Goal: Obtain resource: Download file/media

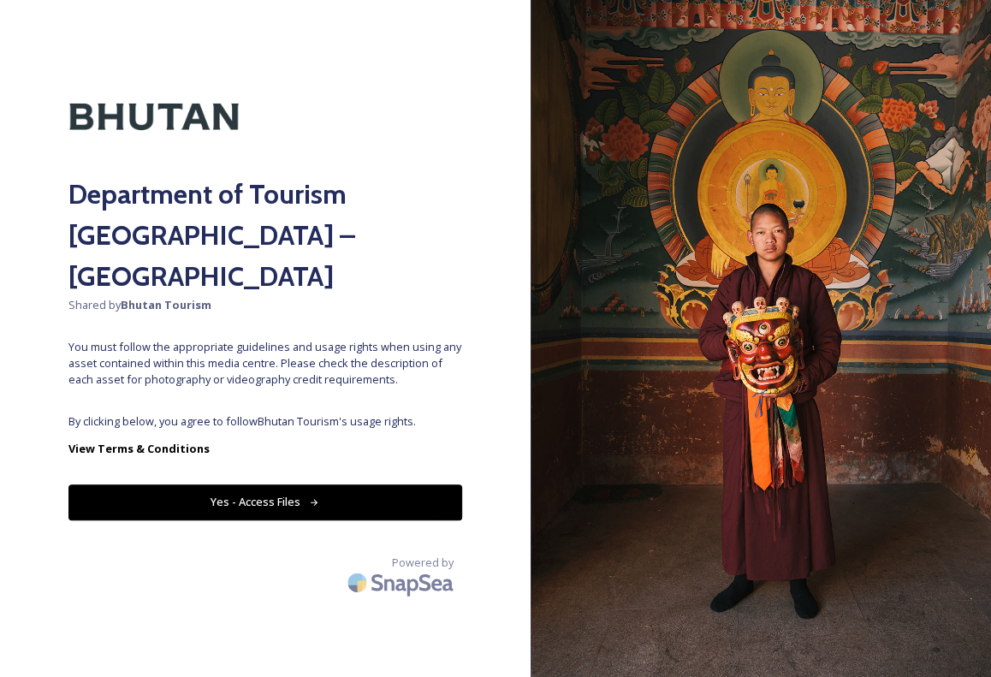
click at [266, 484] on button "Yes - Access Files" at bounding box center [265, 501] width 394 height 35
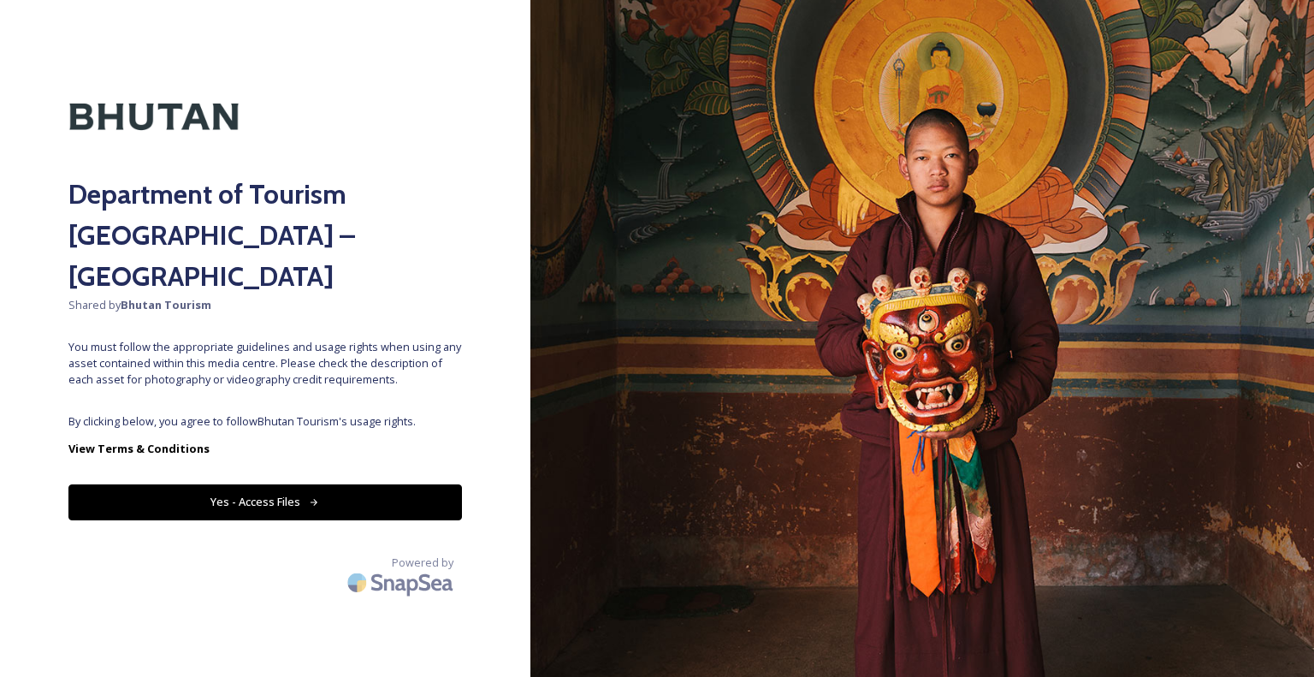
click at [253, 484] on button "Yes - Access Files" at bounding box center [265, 501] width 394 height 35
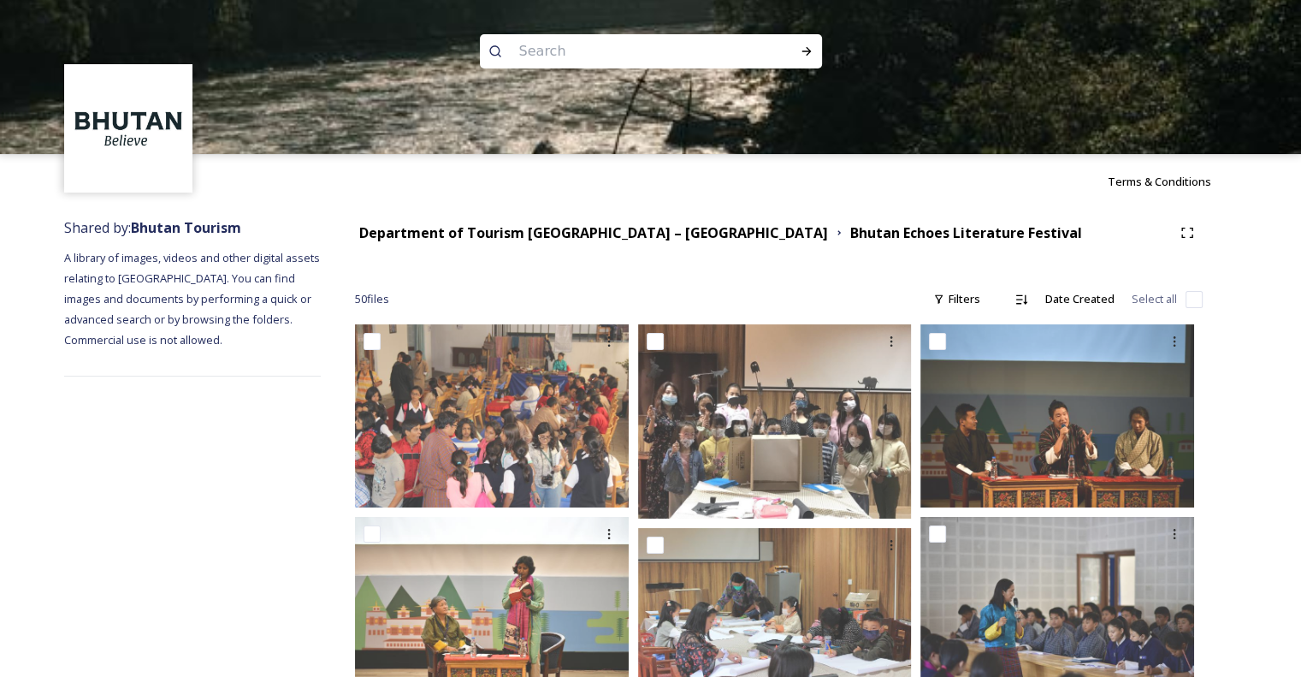
click at [147, 140] on img at bounding box center [129, 129] width 124 height 124
click at [810, 47] on icon at bounding box center [807, 51] width 14 height 14
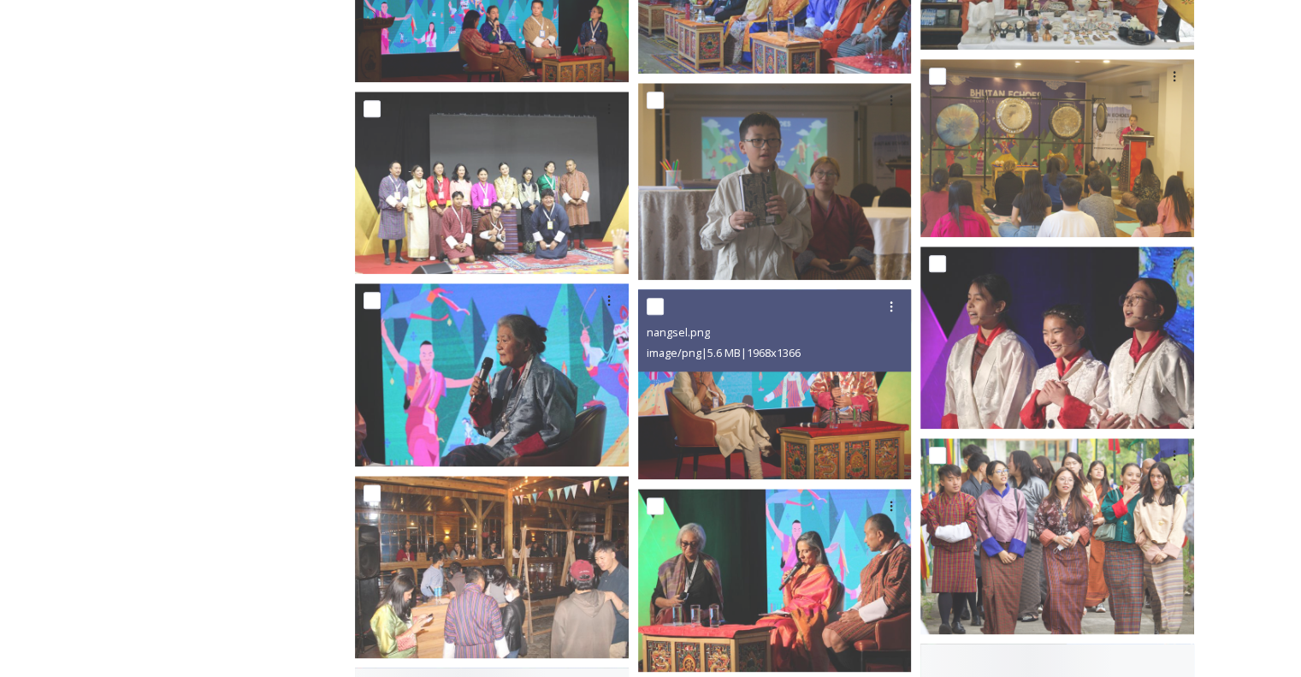
scroll to position [1959, 0]
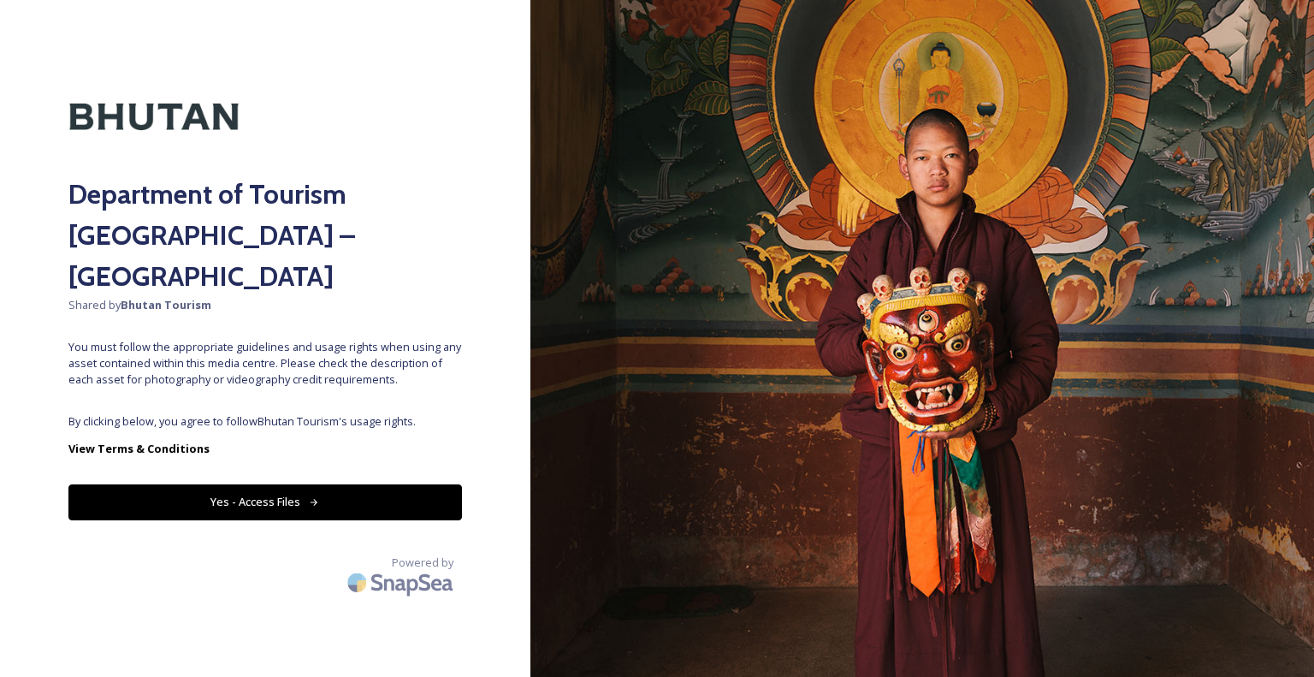
click at [333, 484] on button "Yes - Access Files" at bounding box center [265, 501] width 394 height 35
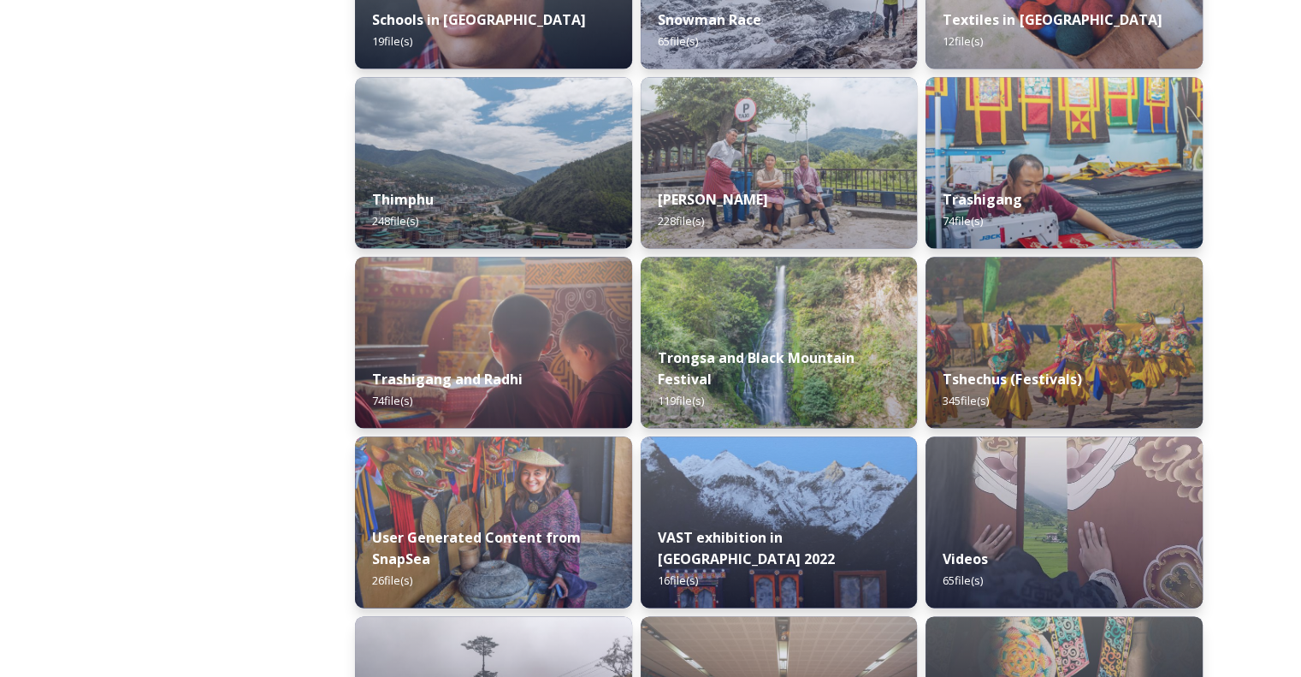
scroll to position [2110, 0]
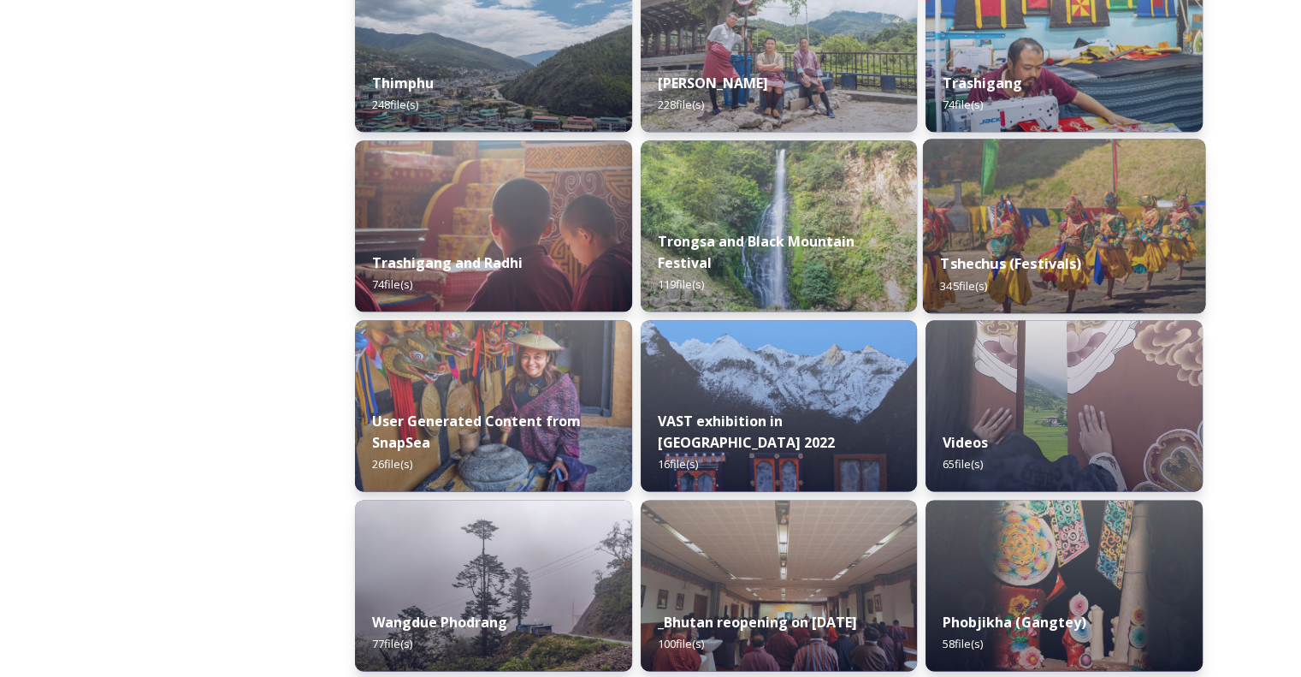
click at [1098, 211] on img at bounding box center [1064, 226] width 282 height 175
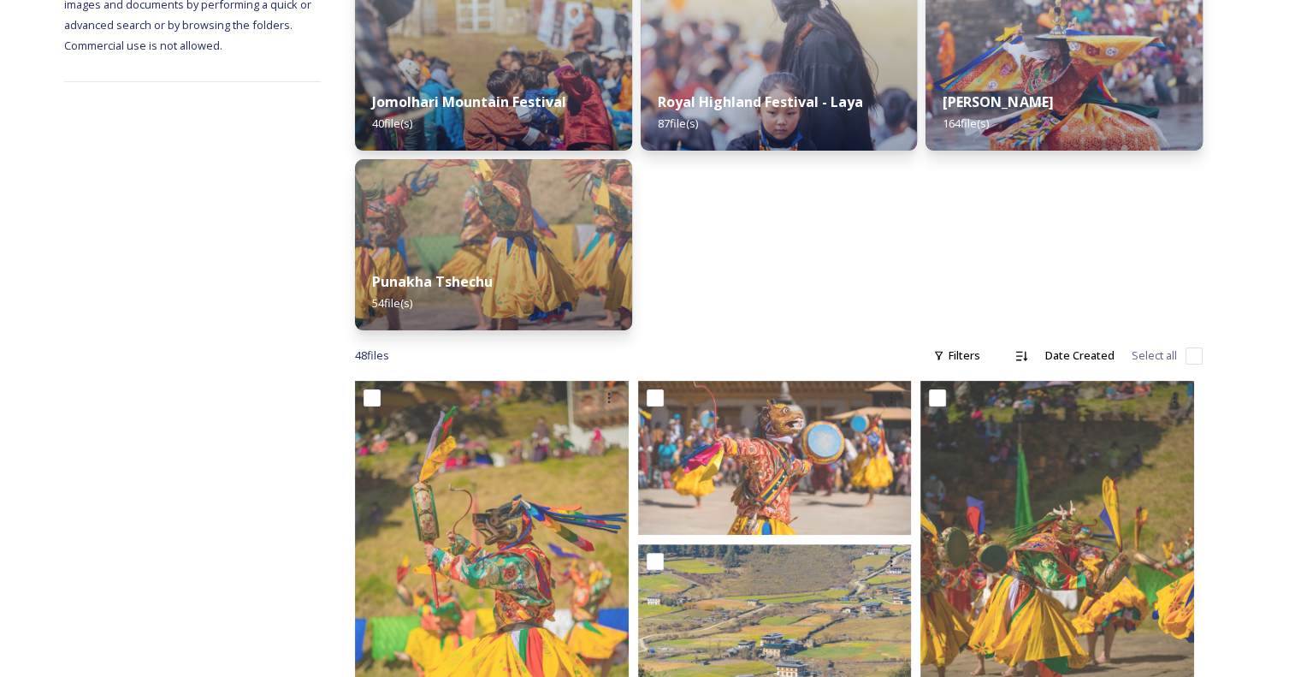
scroll to position [278, 0]
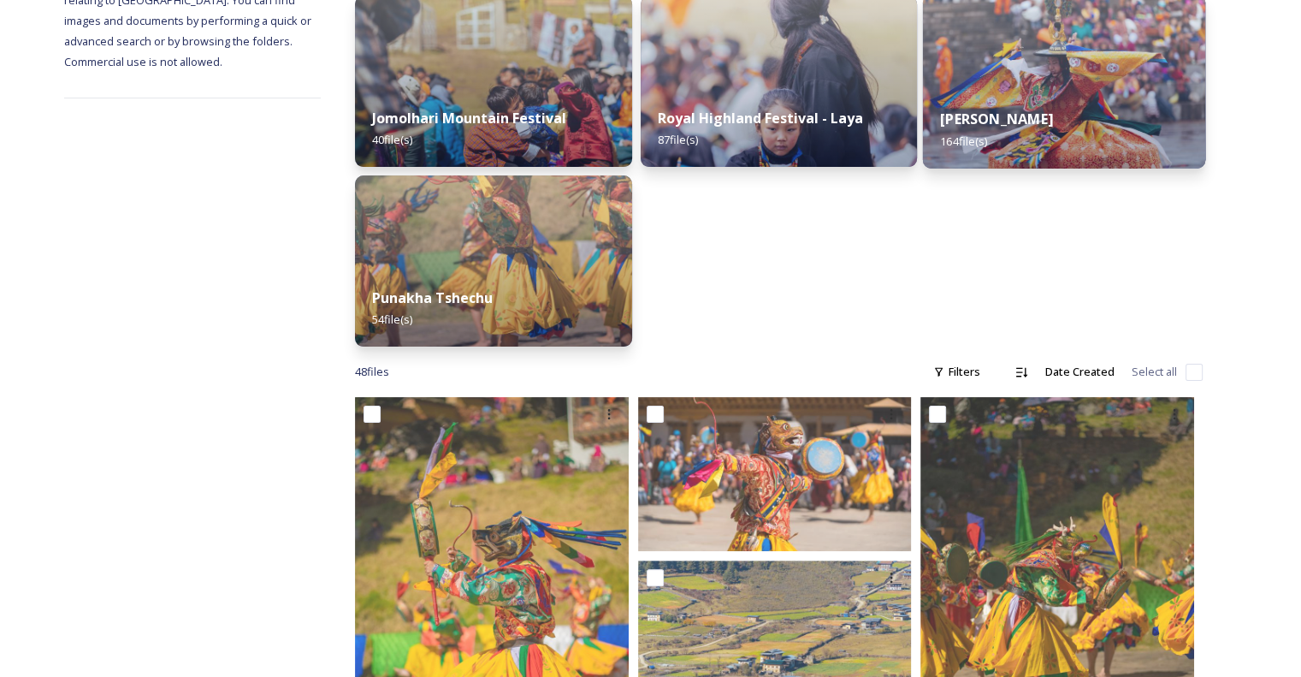
click at [998, 104] on div "Thimphu Tshechu 164 file(s)" at bounding box center [1064, 130] width 282 height 78
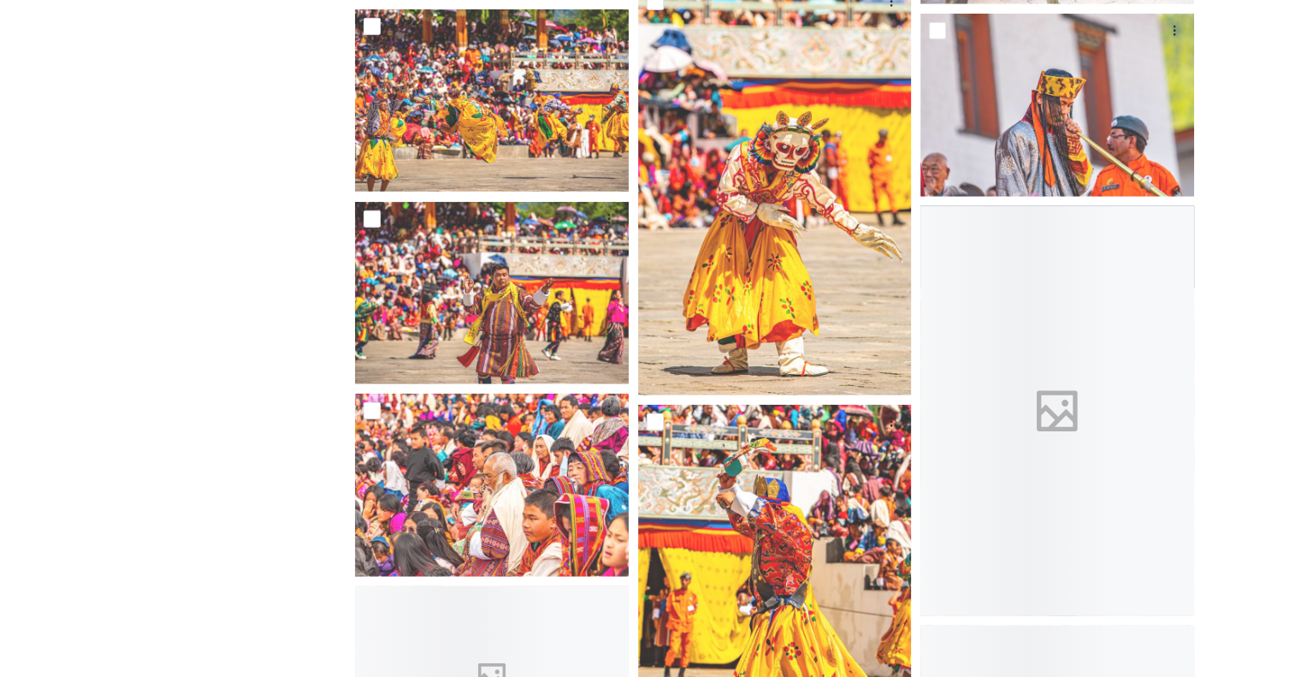
scroll to position [10852, 0]
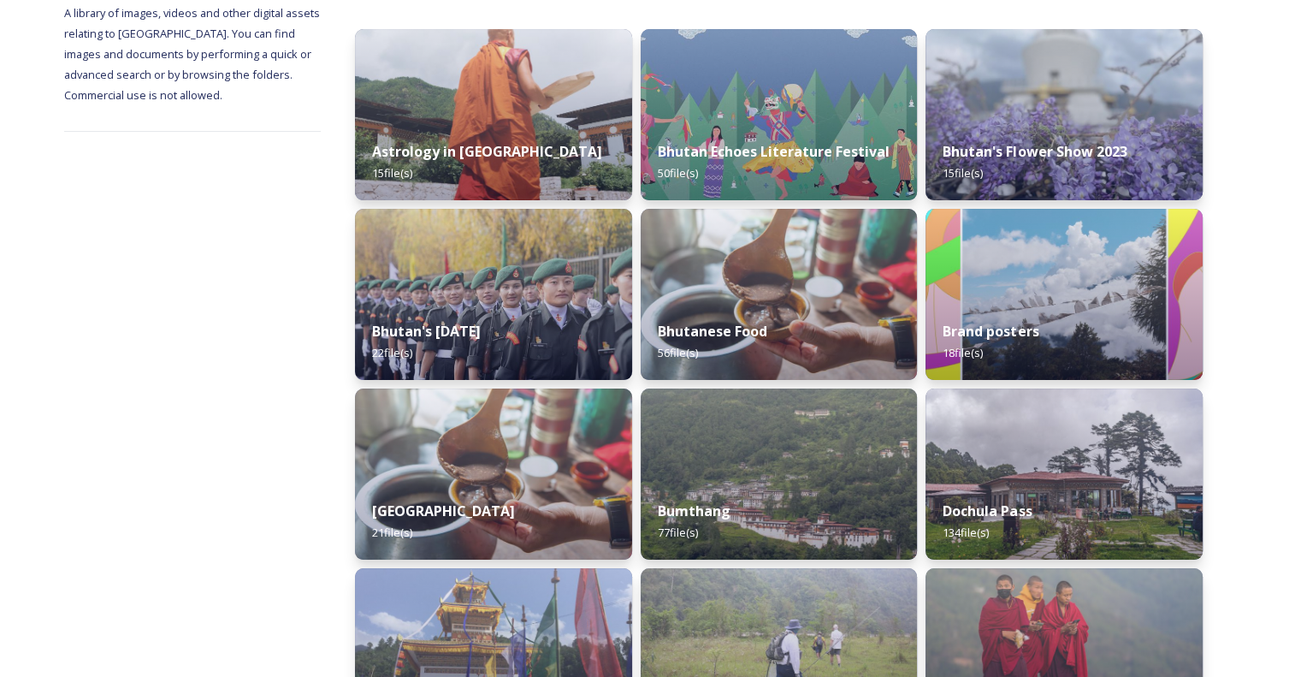
scroll to position [246, 0]
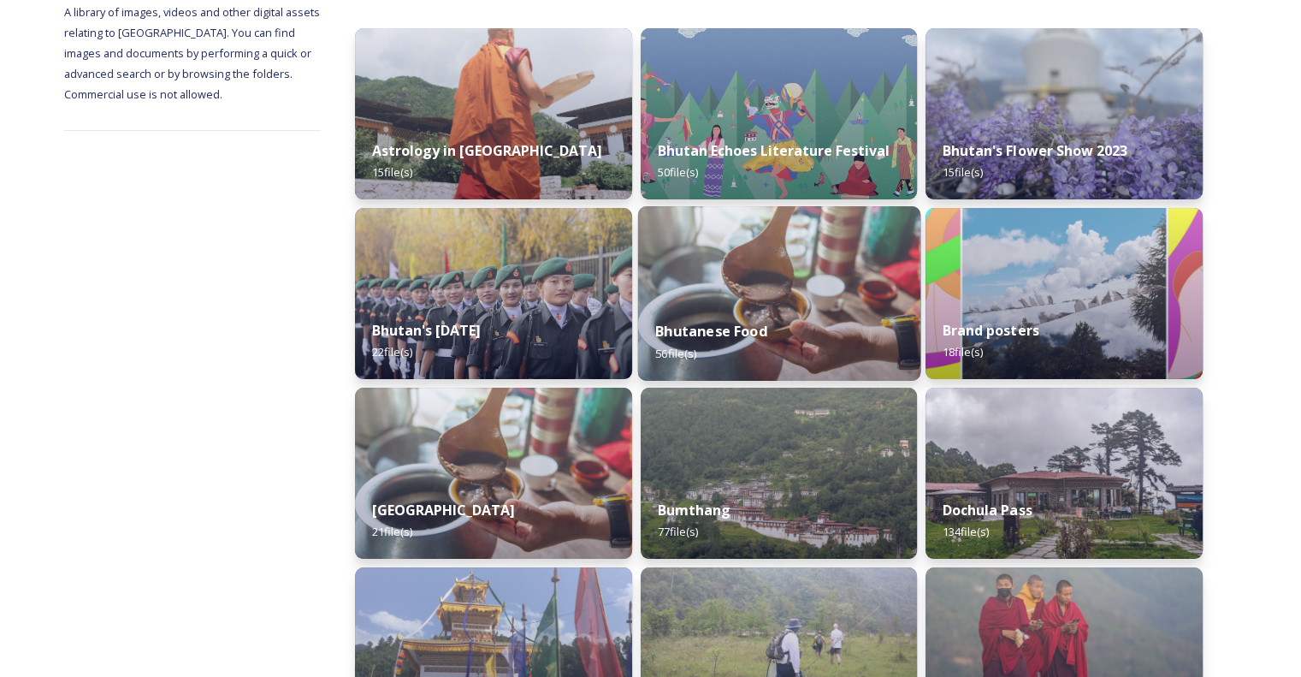
click at [784, 293] on img at bounding box center [778, 293] width 282 height 175
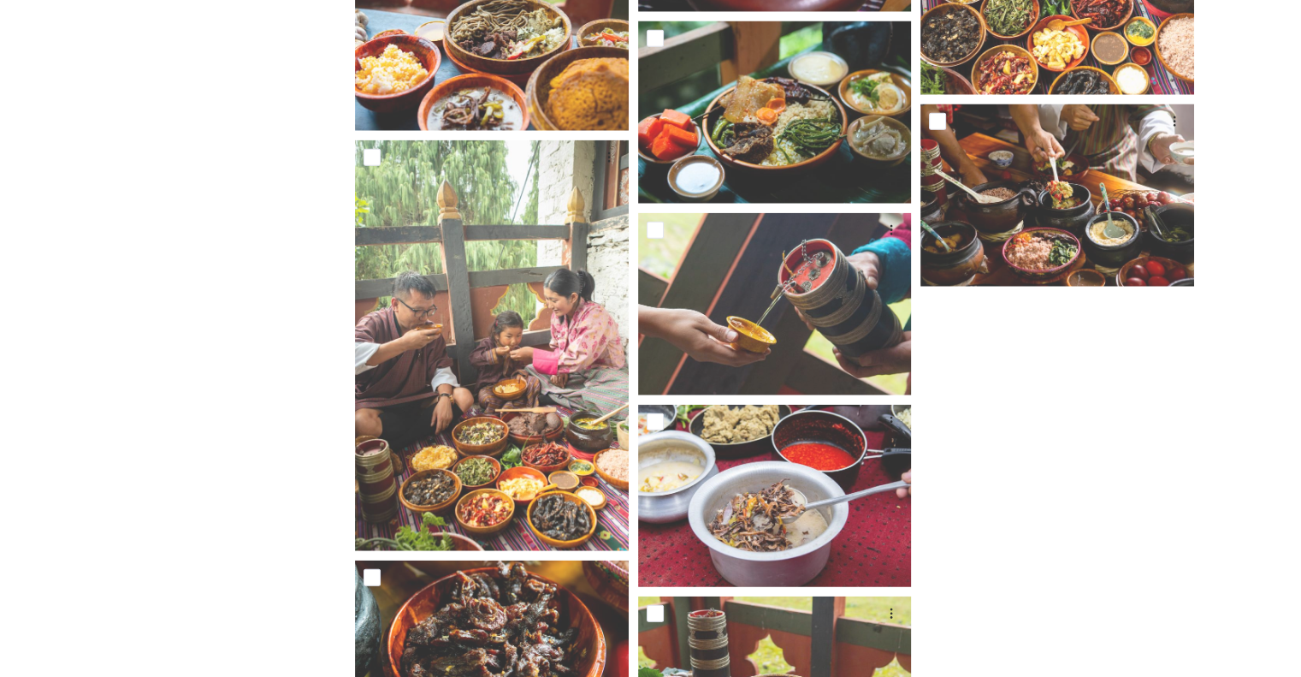
scroll to position [4167, 0]
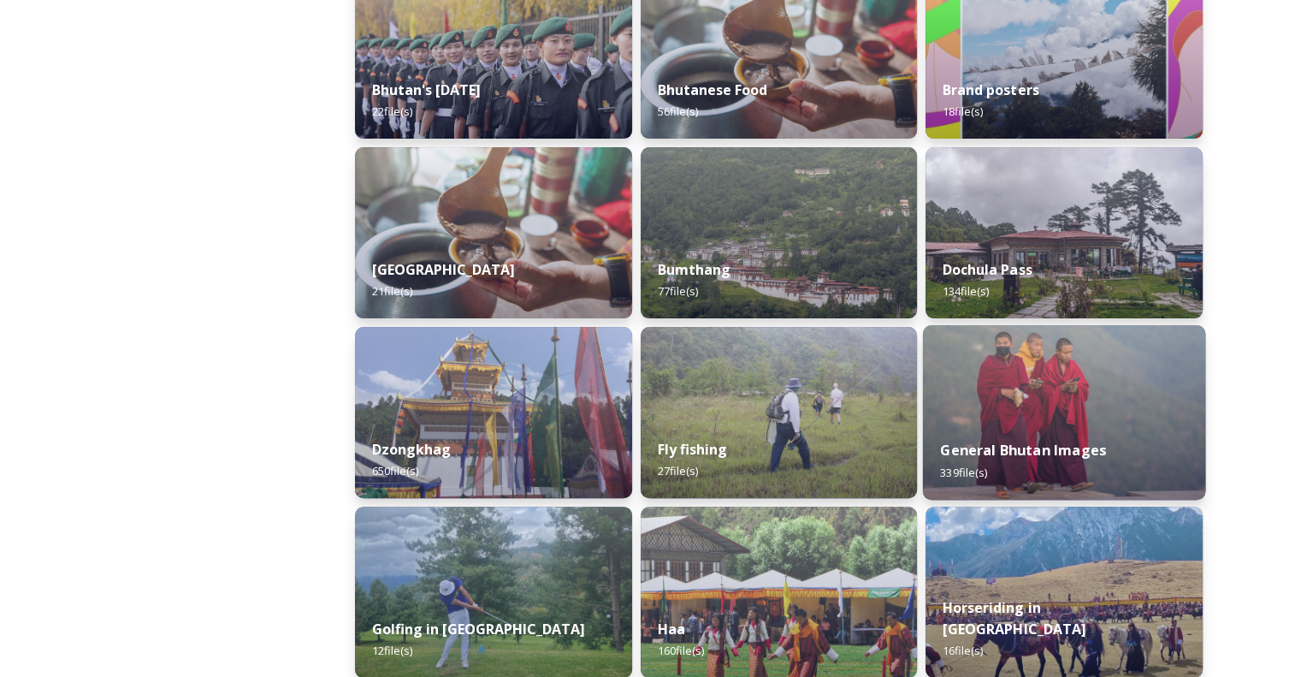
scroll to position [567, 0]
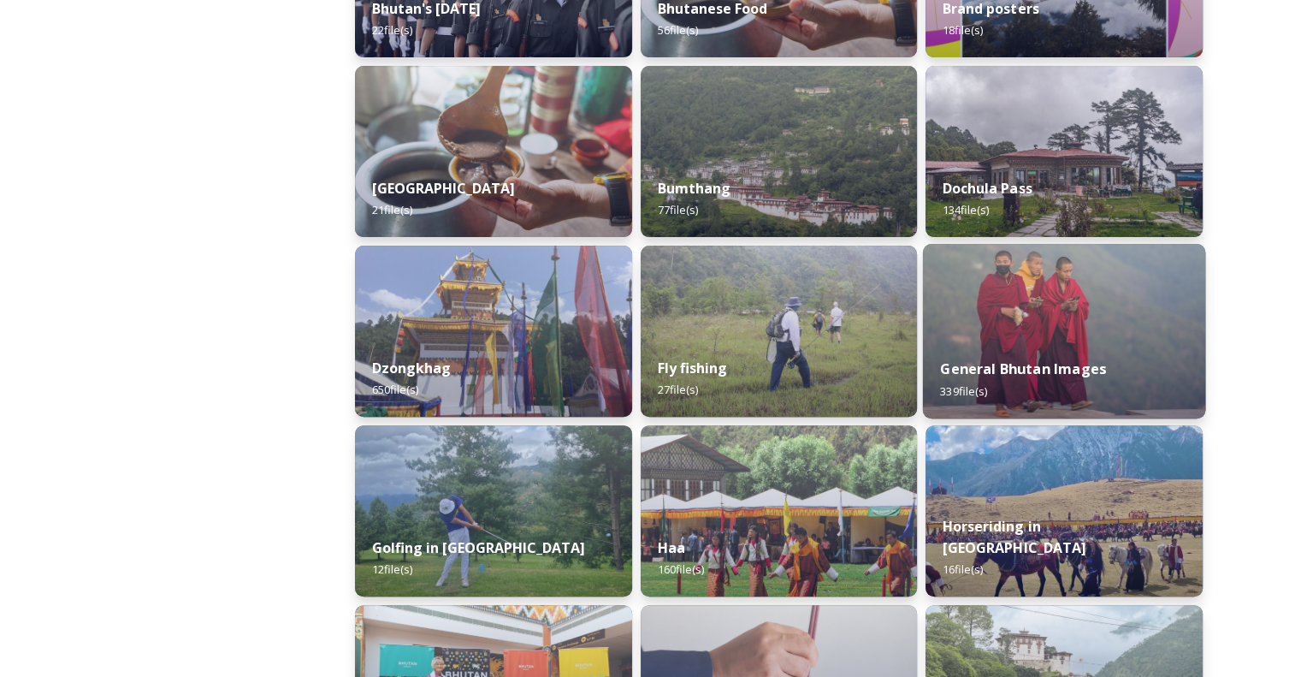
click at [1057, 293] on img at bounding box center [1064, 331] width 282 height 175
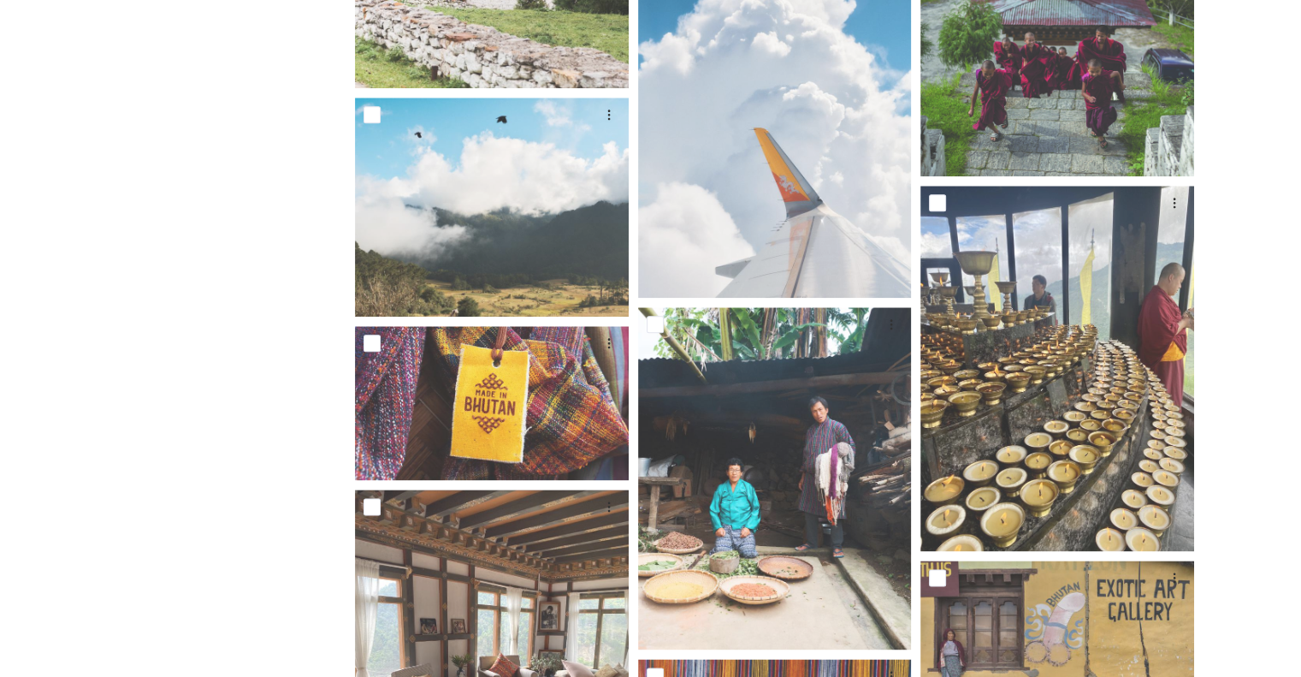
scroll to position [15087, 0]
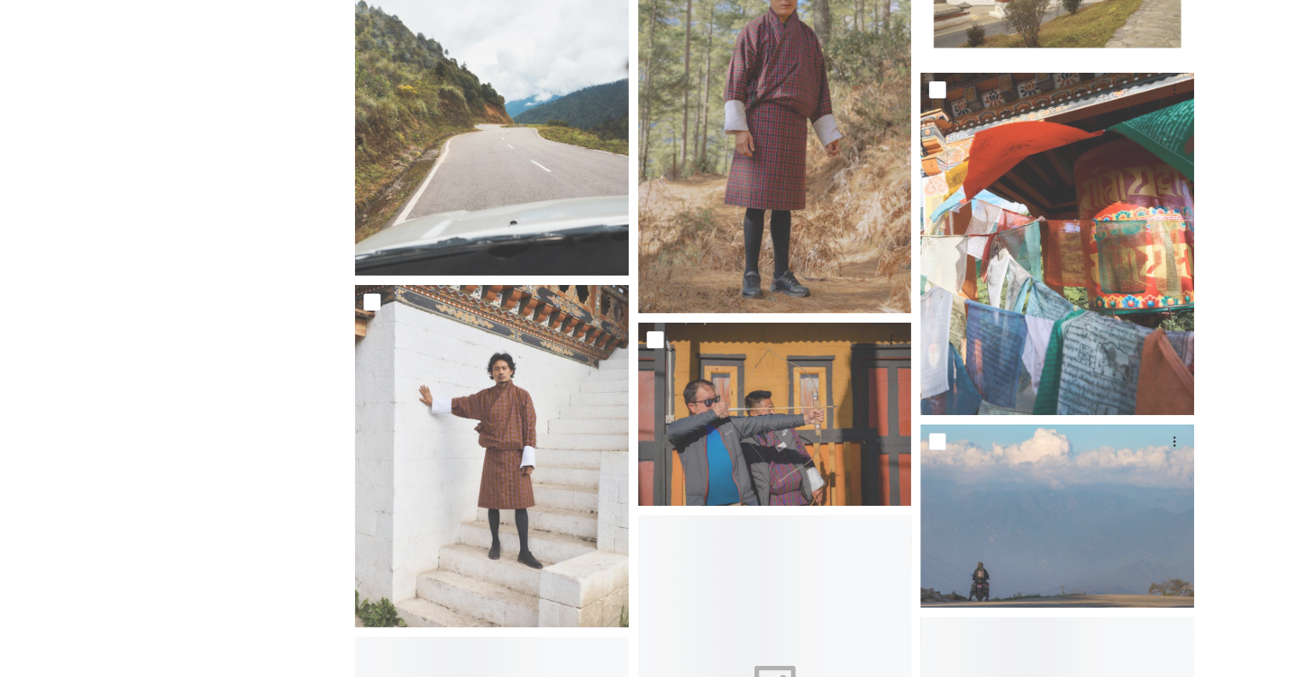
scroll to position [32075, 0]
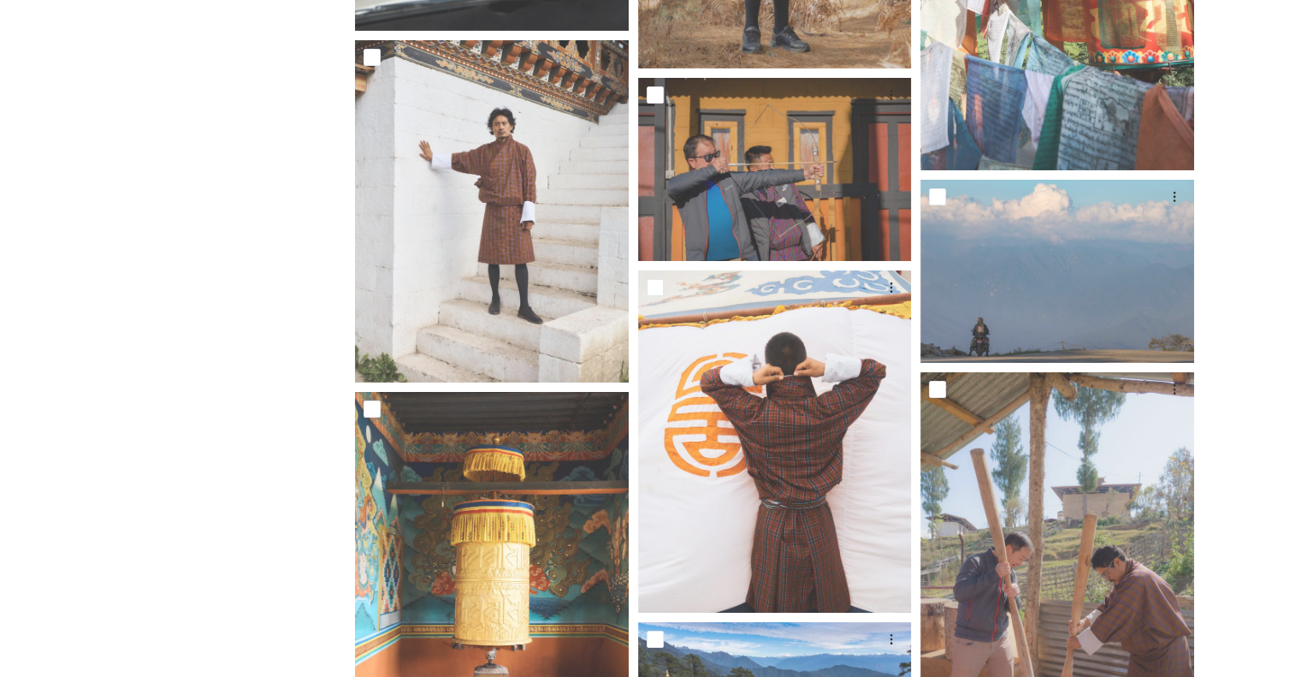
drag, startPoint x: 1249, startPoint y: 428, endPoint x: 1251, endPoint y: 441, distance: 13.8
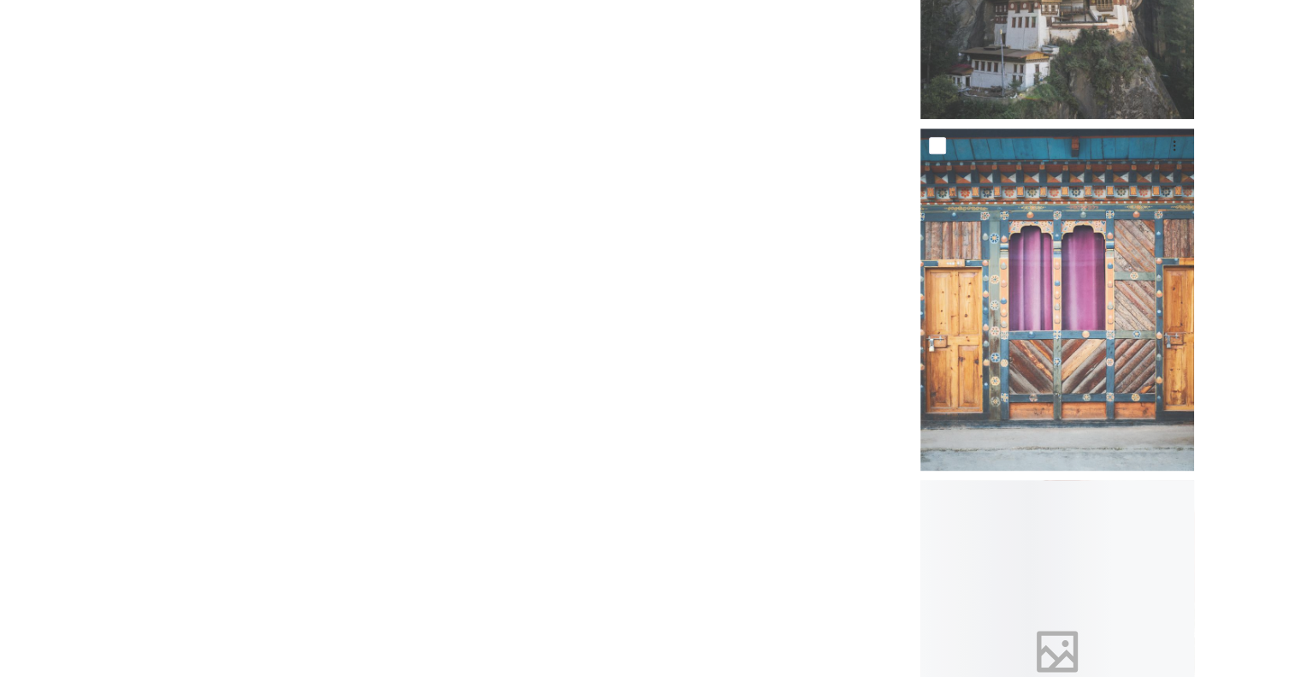
scroll to position [34780, 0]
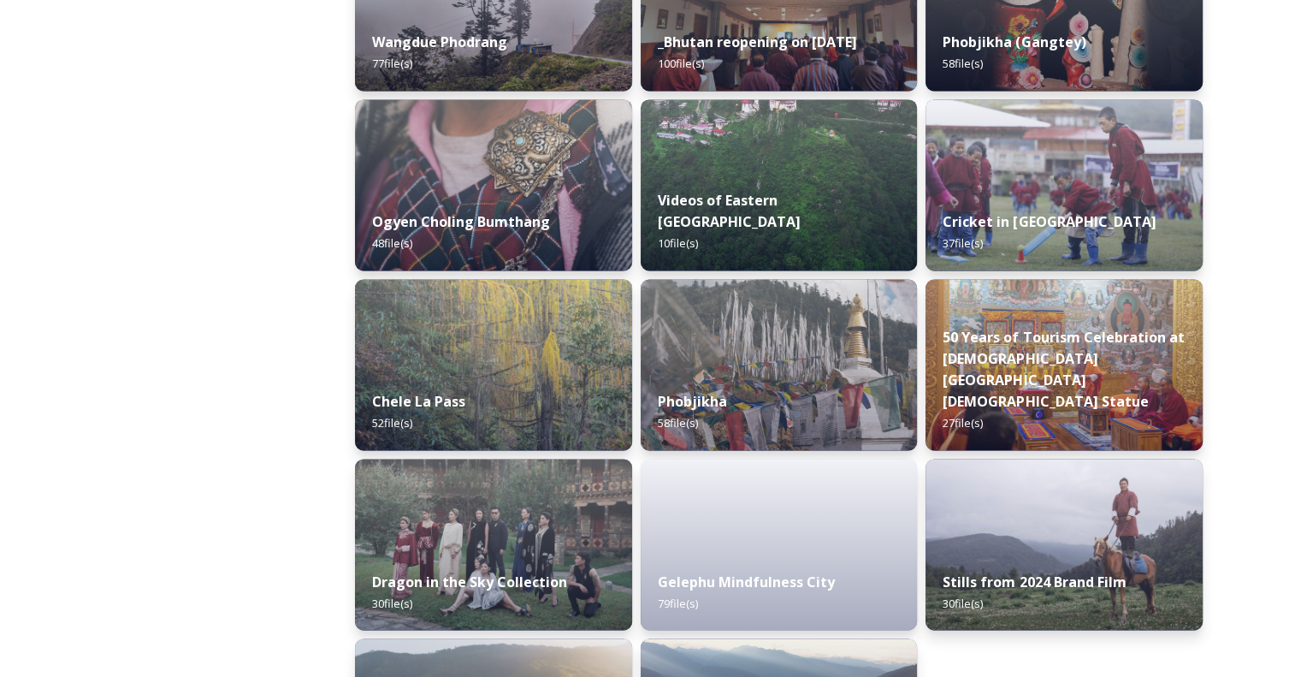
scroll to position [2689, 0]
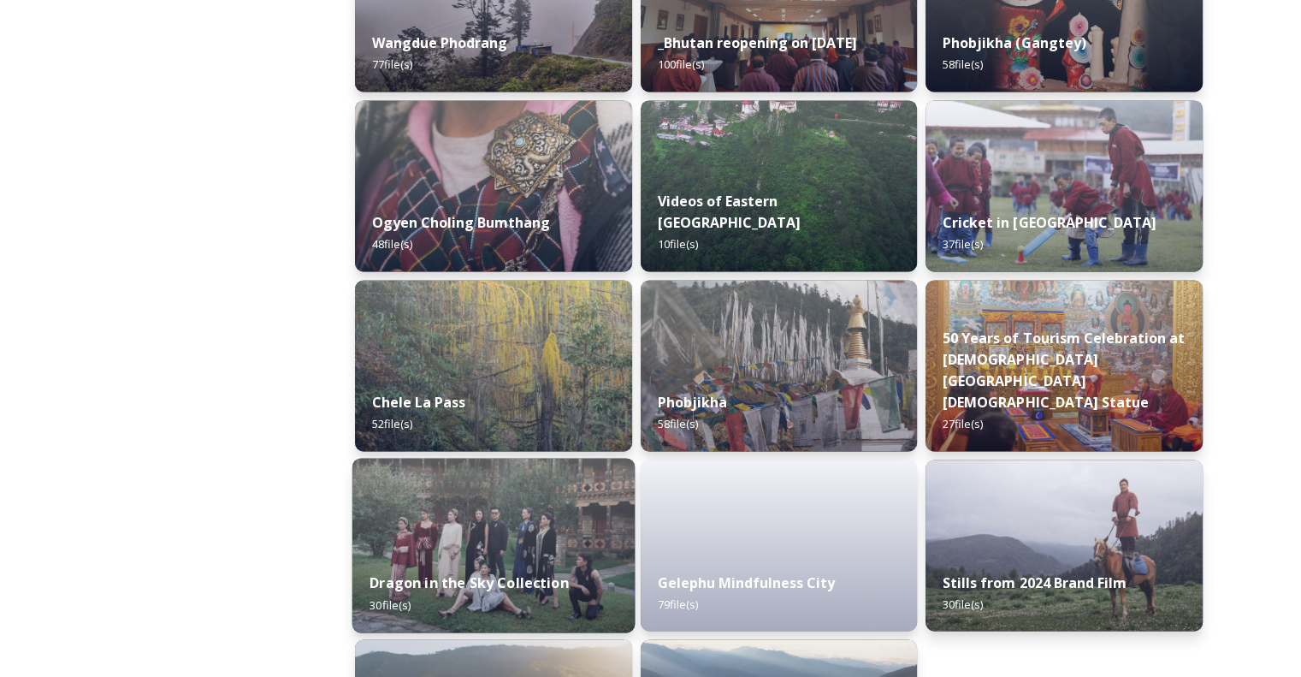
click at [502, 543] on img at bounding box center [493, 545] width 282 height 175
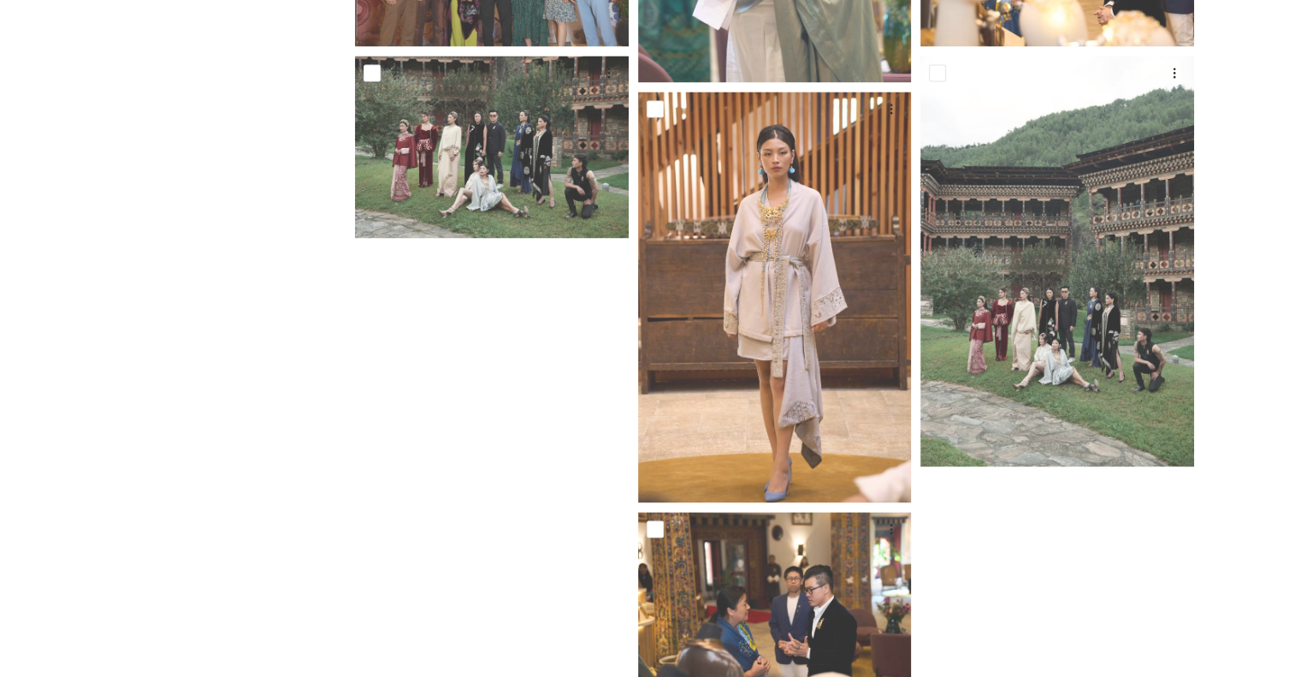
scroll to position [2964, 0]
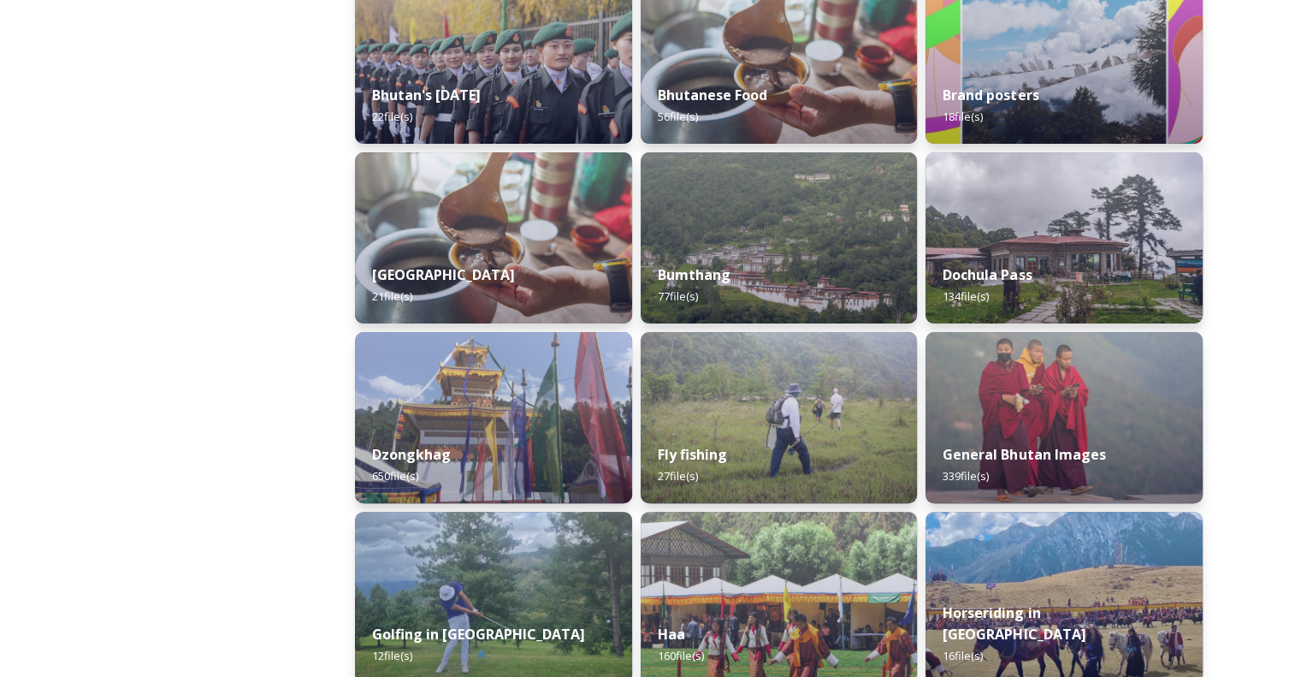
scroll to position [198, 0]
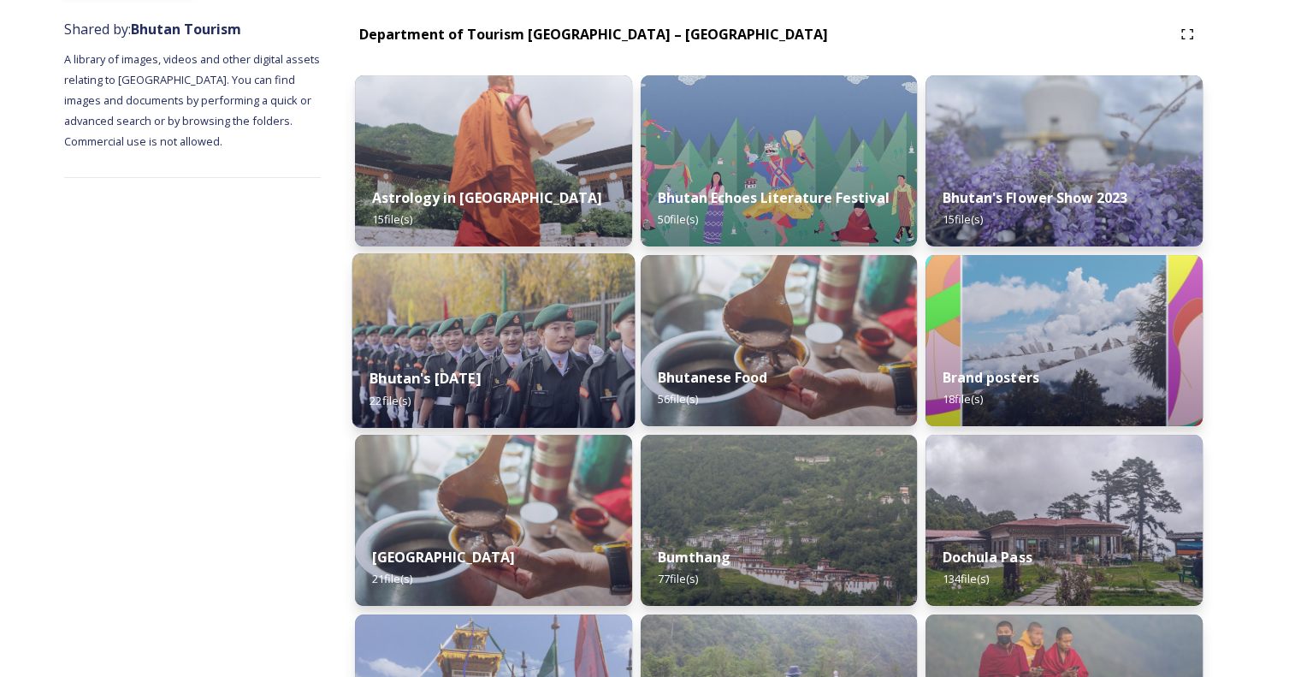
click at [511, 362] on div "Bhutan's National Day 2022 22 file(s)" at bounding box center [493, 389] width 282 height 78
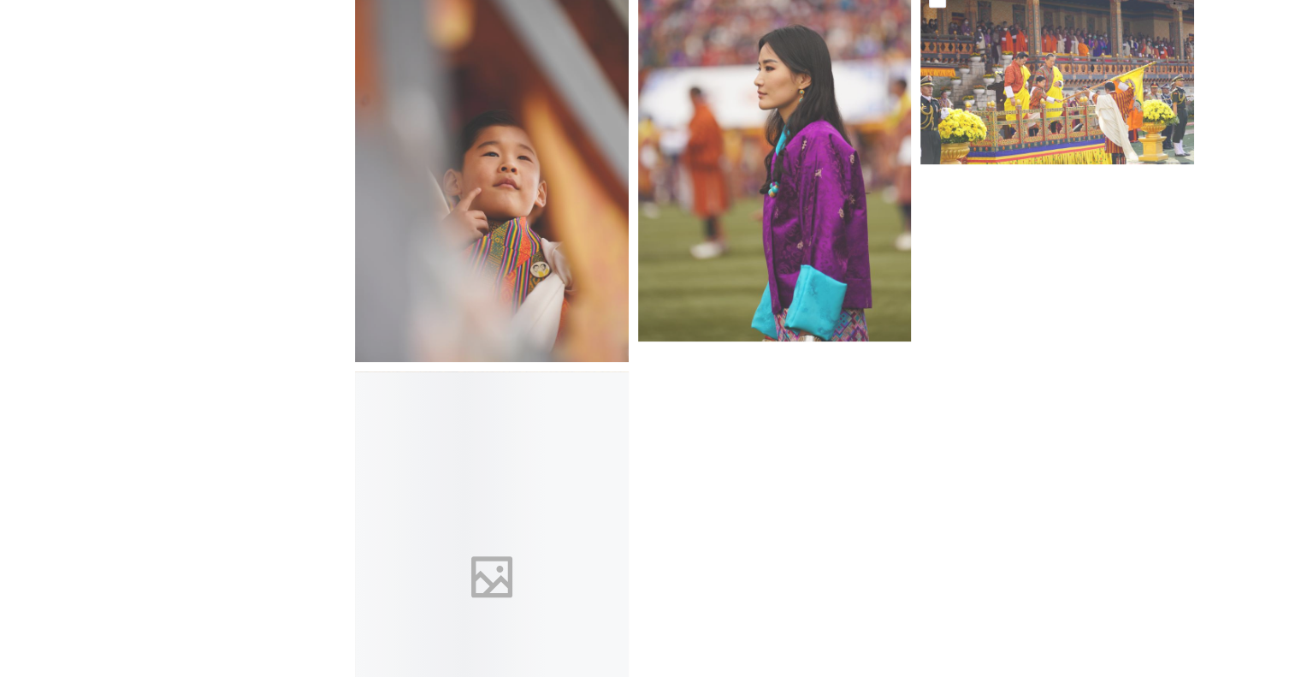
scroll to position [2115, 0]
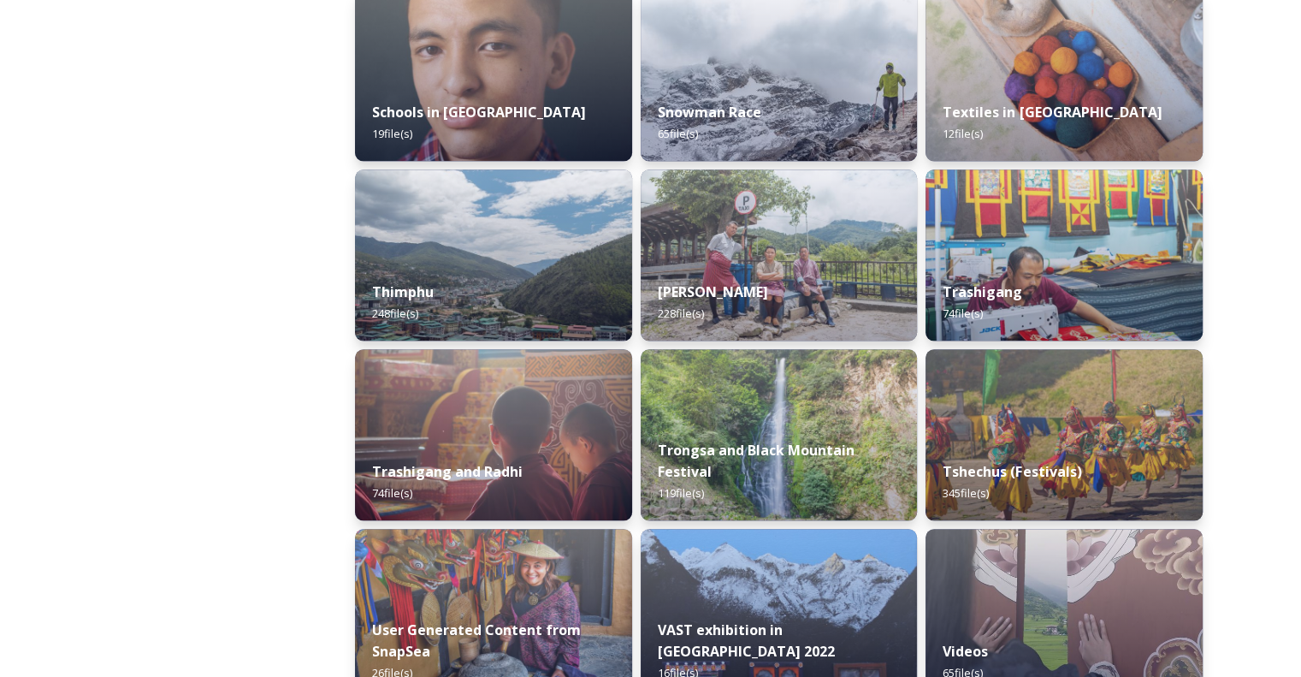
scroll to position [1902, 0]
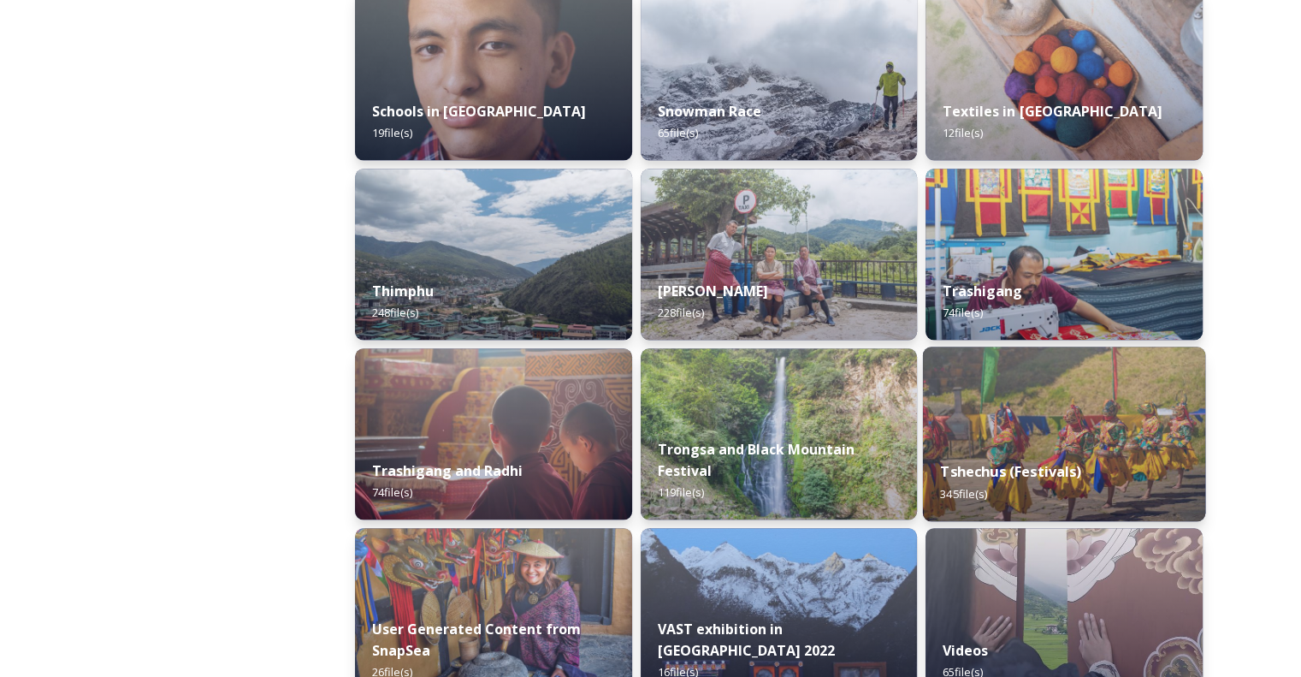
click at [1083, 475] on div "Tshechus (Festivals) 345 file(s)" at bounding box center [1064, 482] width 282 height 78
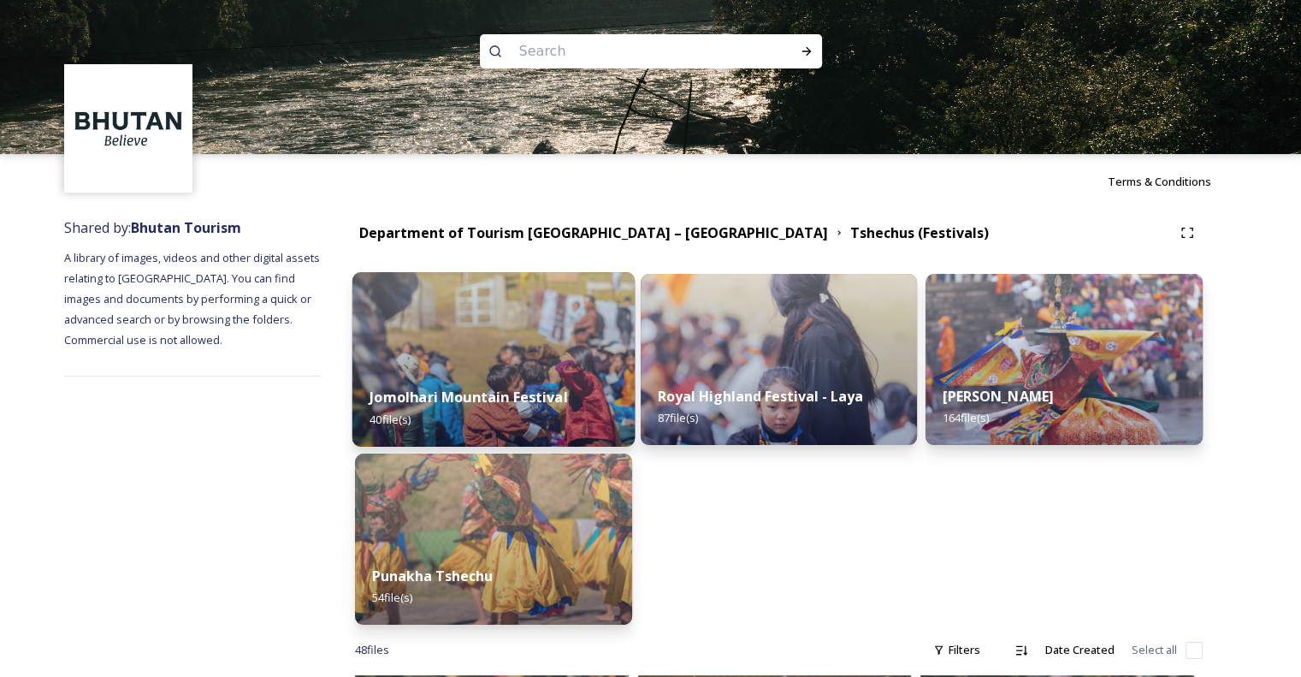
click at [520, 321] on img at bounding box center [493, 359] width 282 height 175
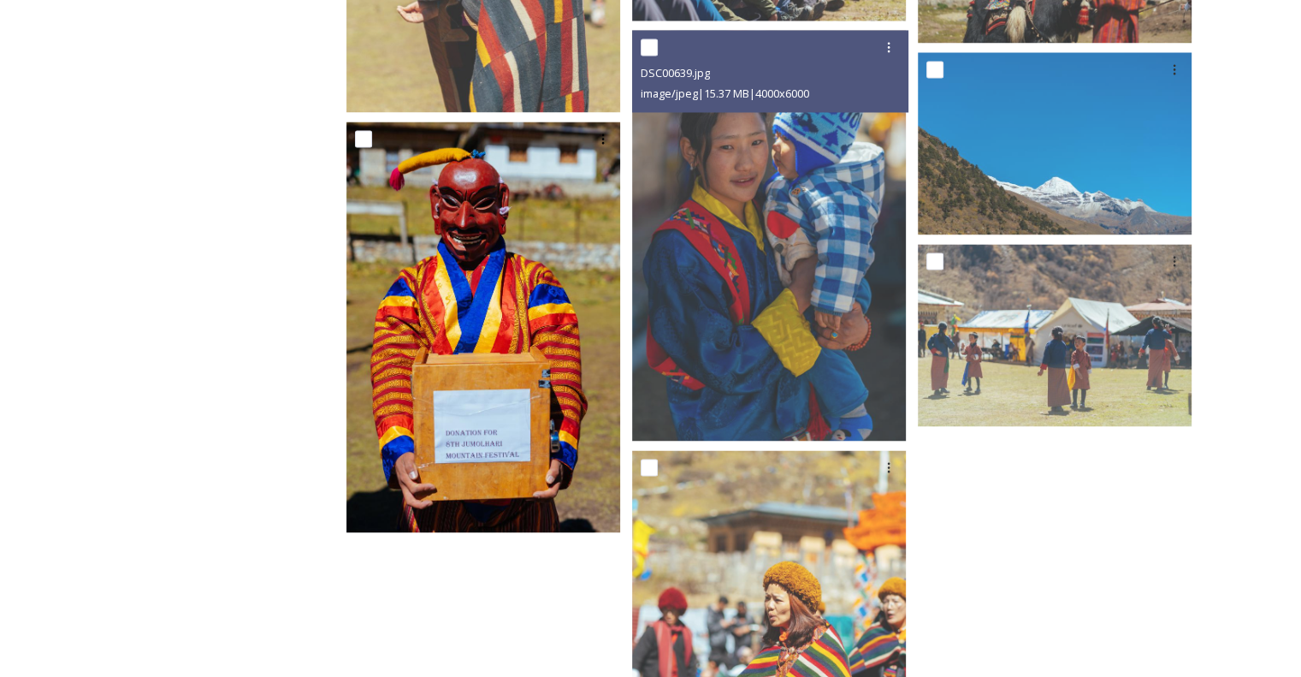
scroll to position [2909, 0]
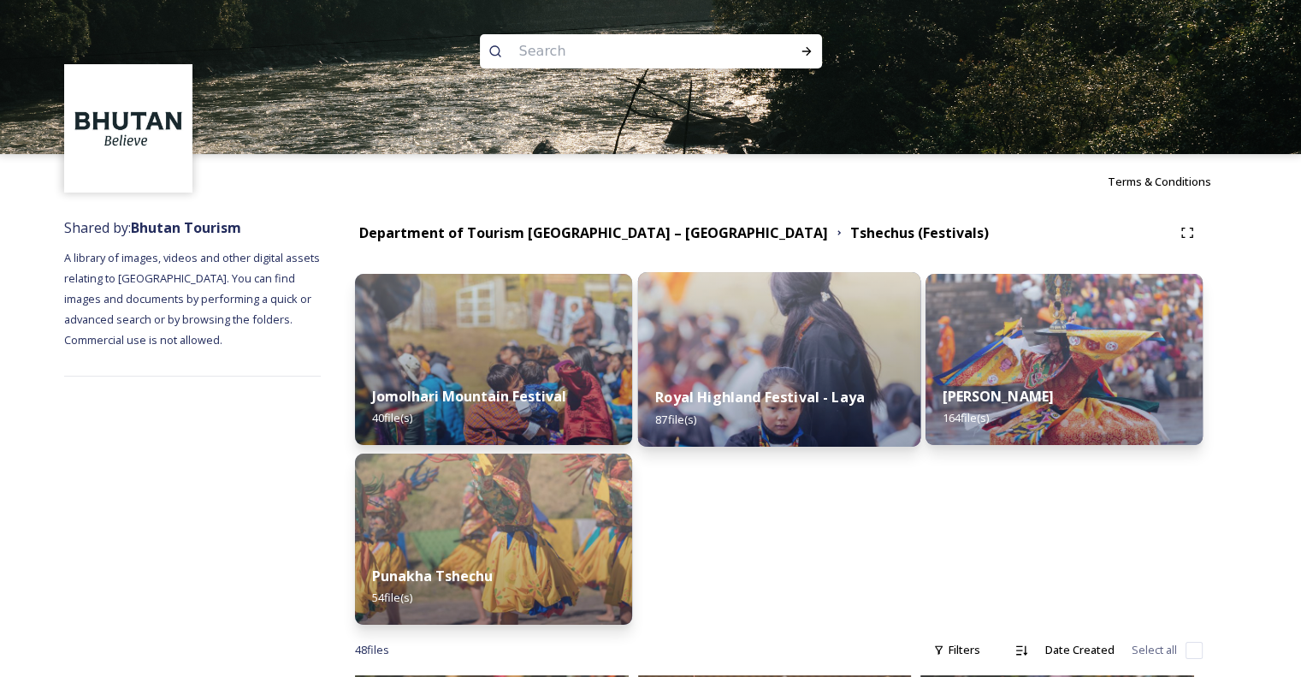
click at [702, 355] on img at bounding box center [778, 359] width 282 height 175
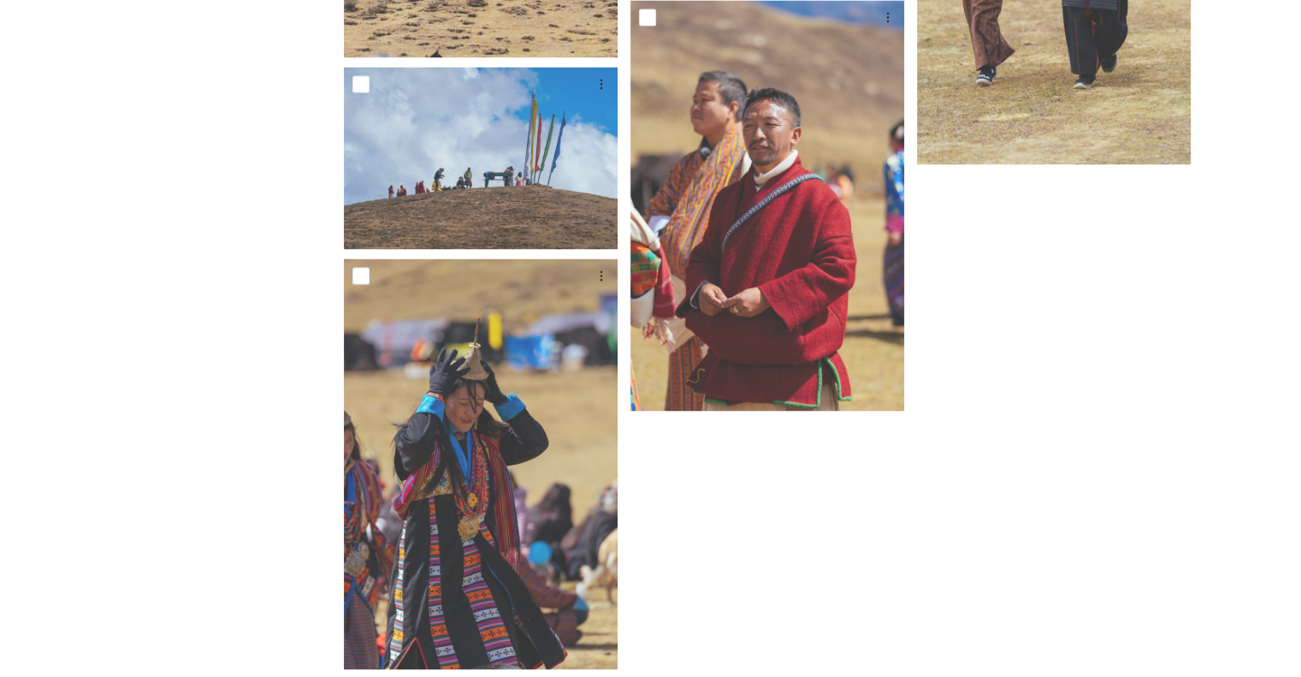
scroll to position [9411, 0]
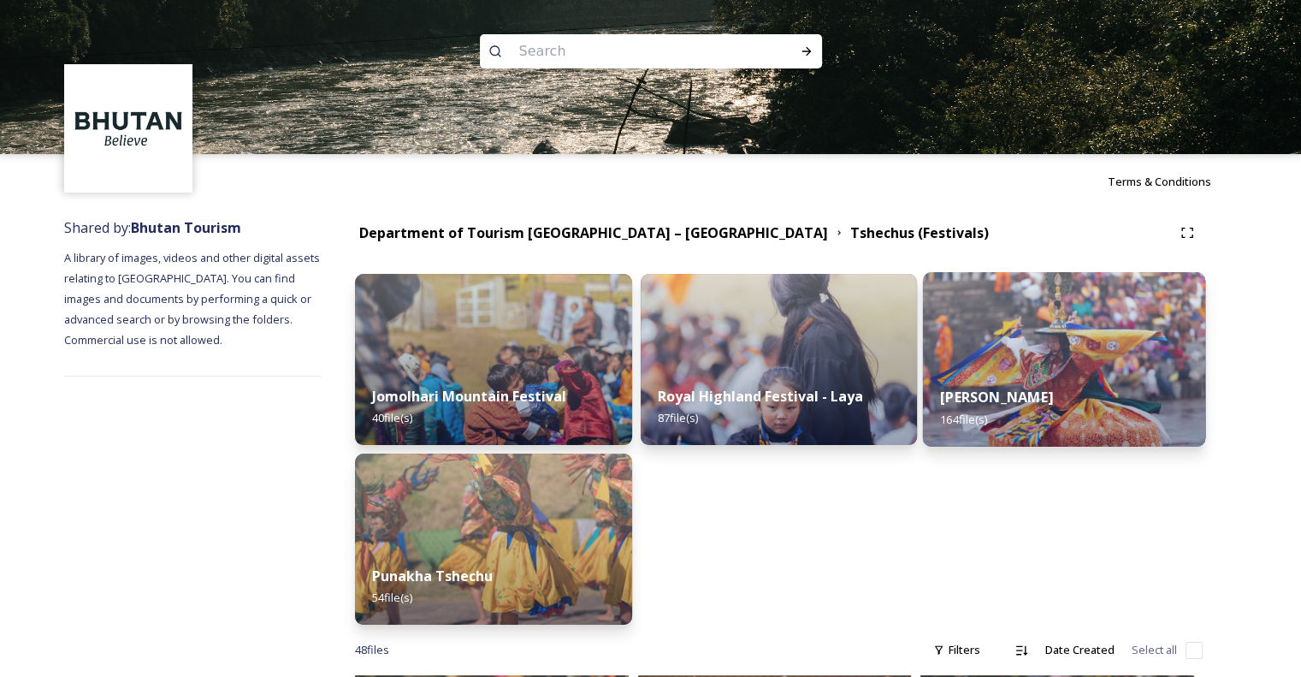
click at [1044, 355] on img at bounding box center [1064, 359] width 282 height 175
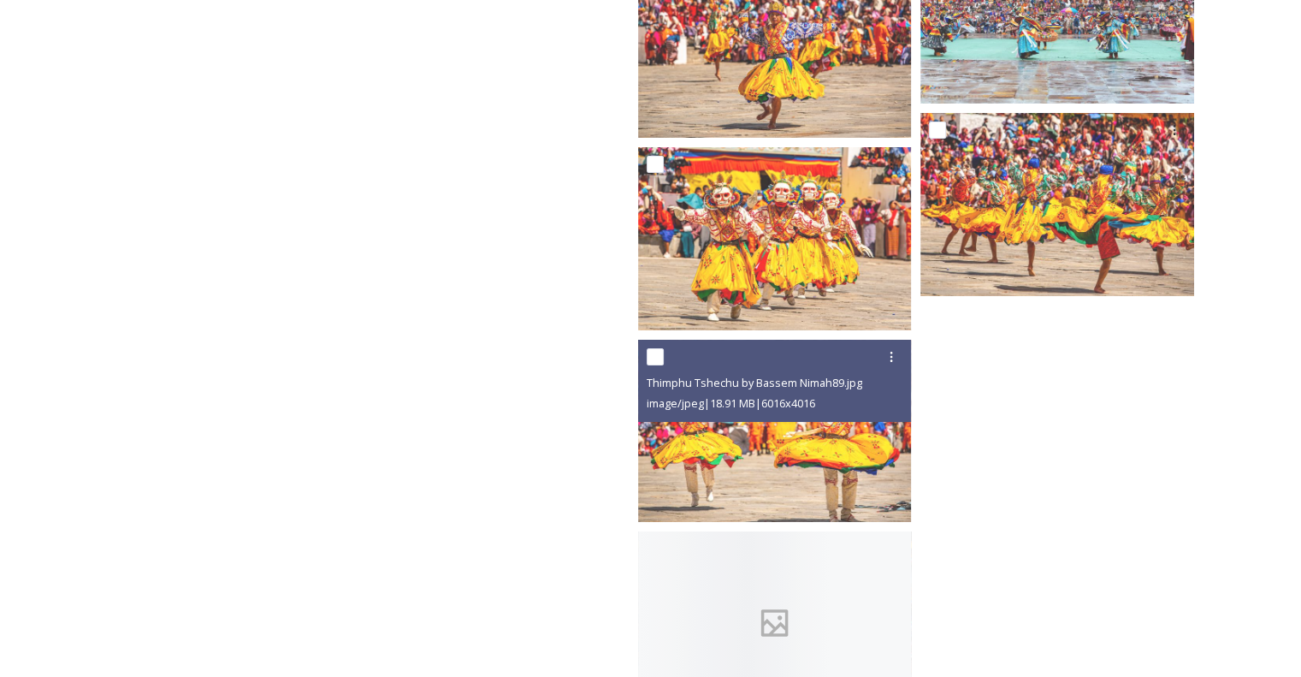
scroll to position [12974, 0]
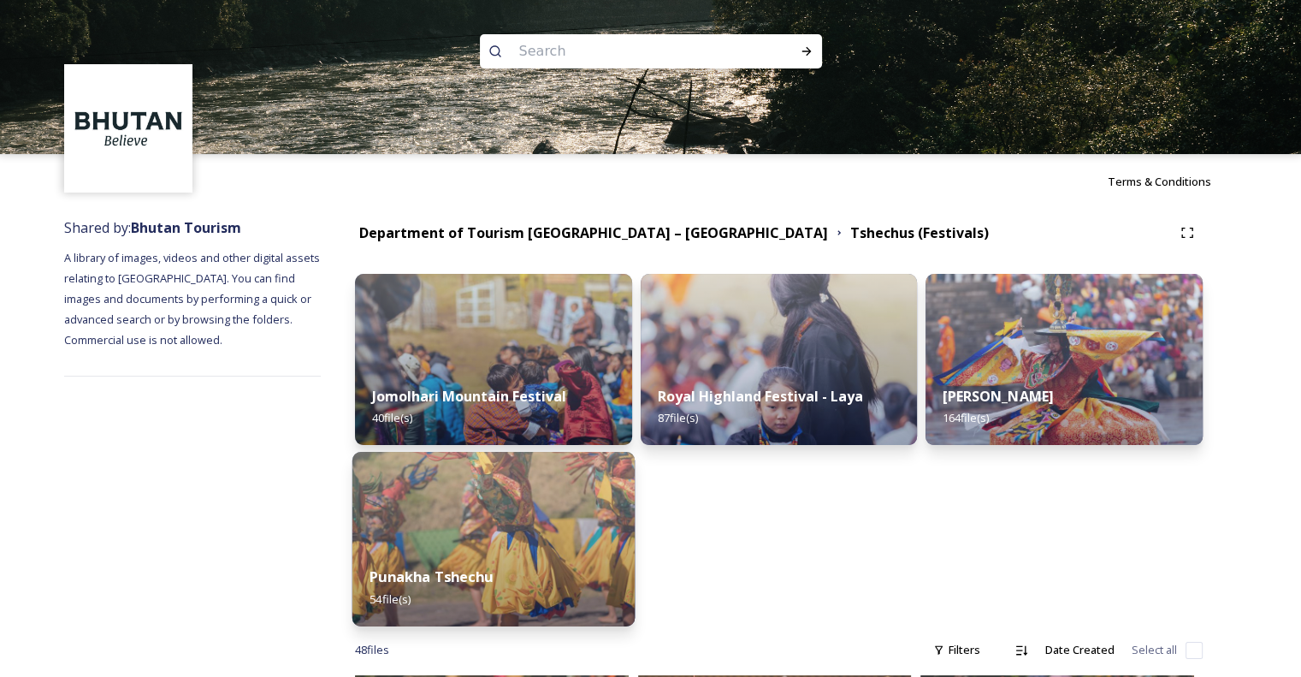
click at [520, 530] on img at bounding box center [493, 539] width 282 height 175
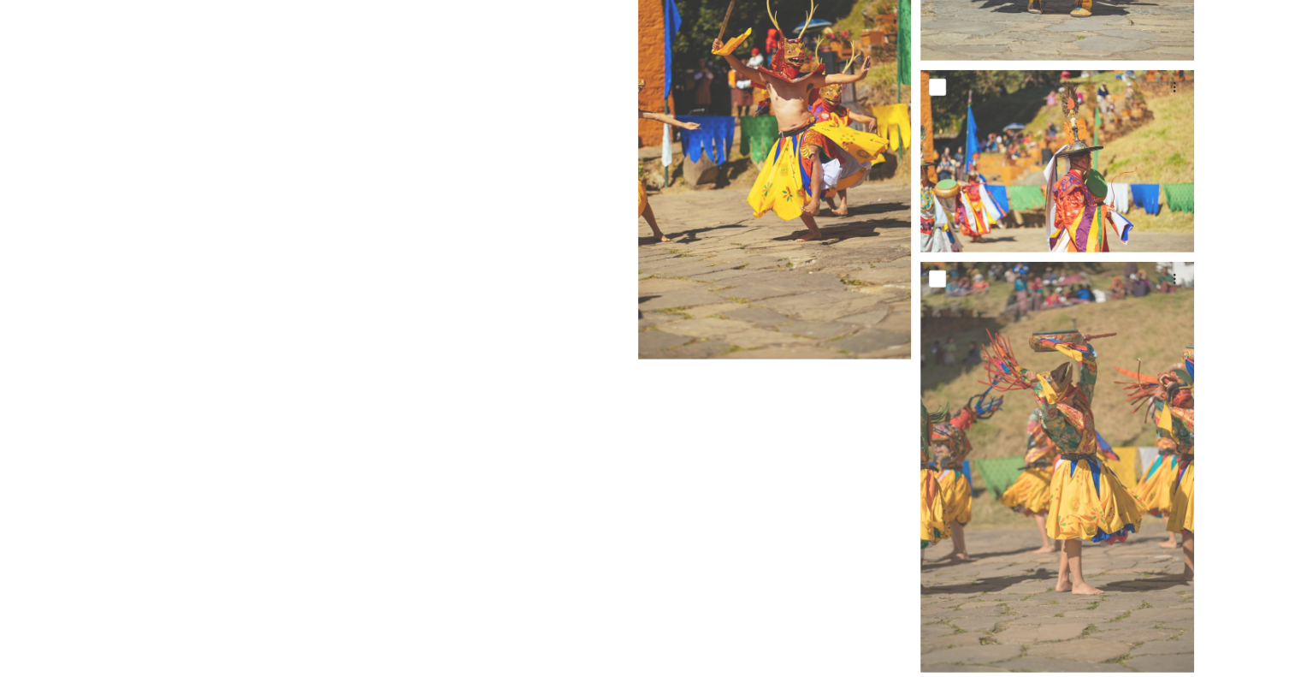
scroll to position [4999, 0]
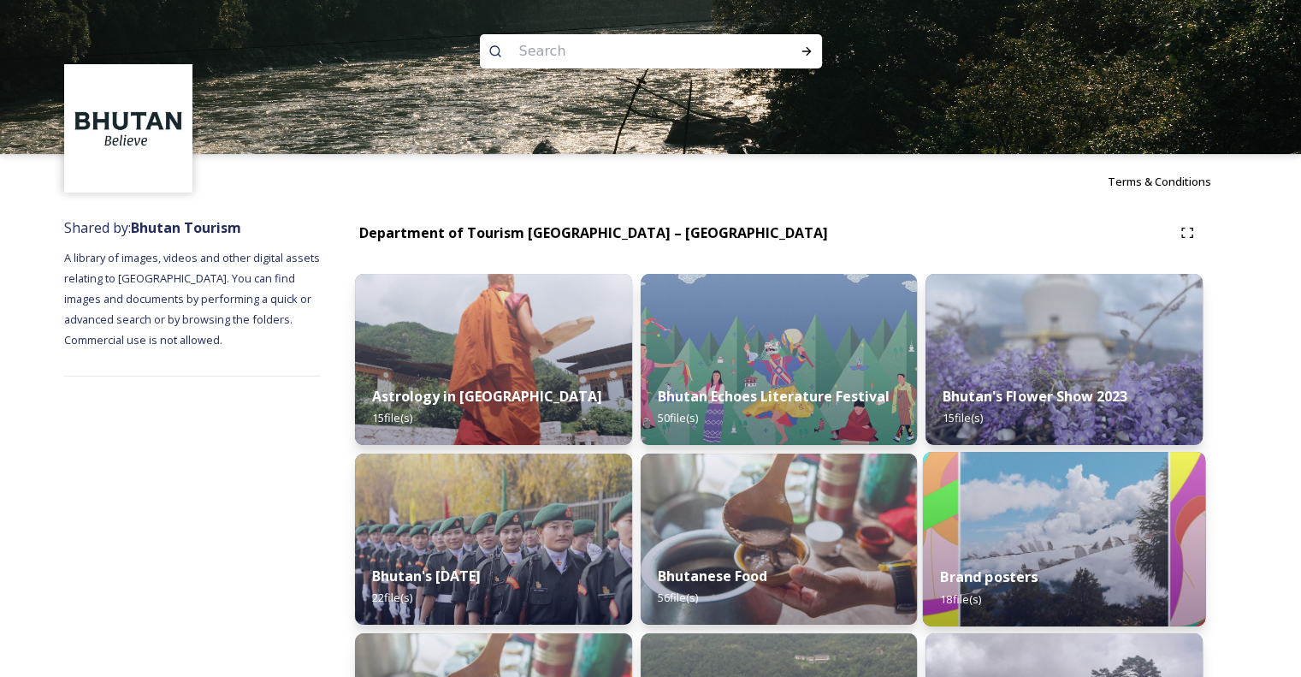
scroll to position [110, 0]
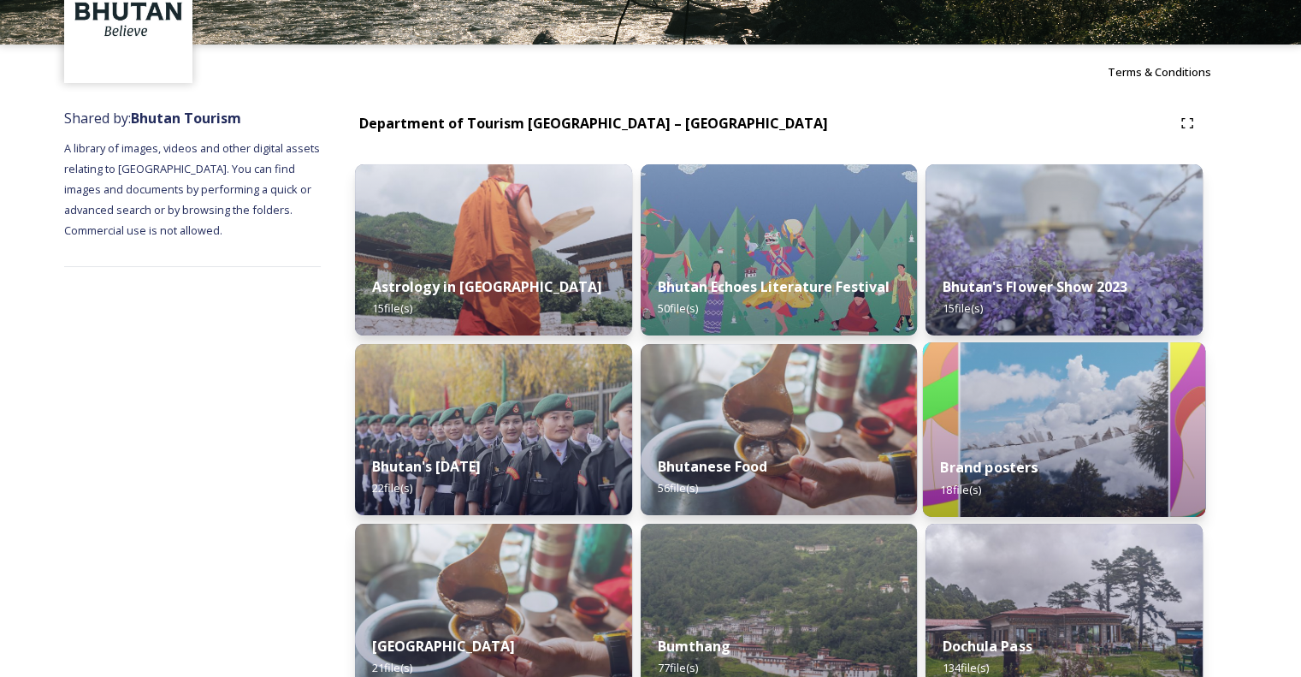
click at [1038, 401] on img at bounding box center [1064, 429] width 282 height 175
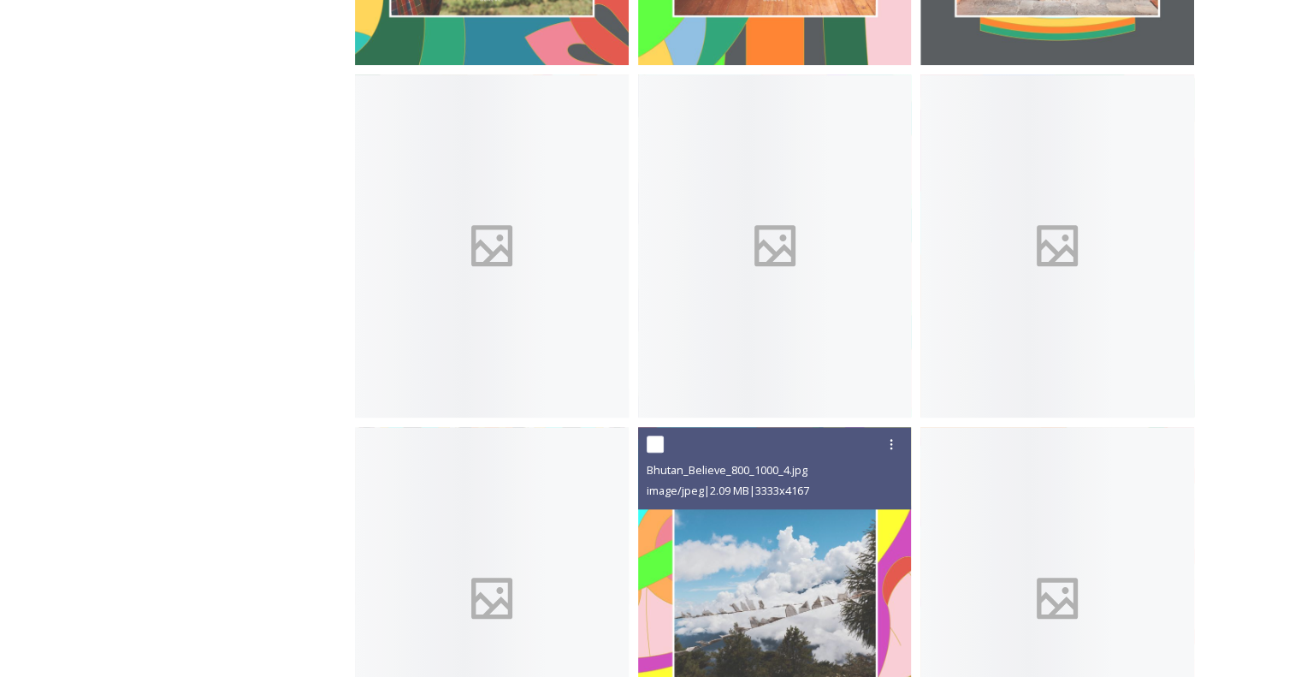
scroll to position [1786, 0]
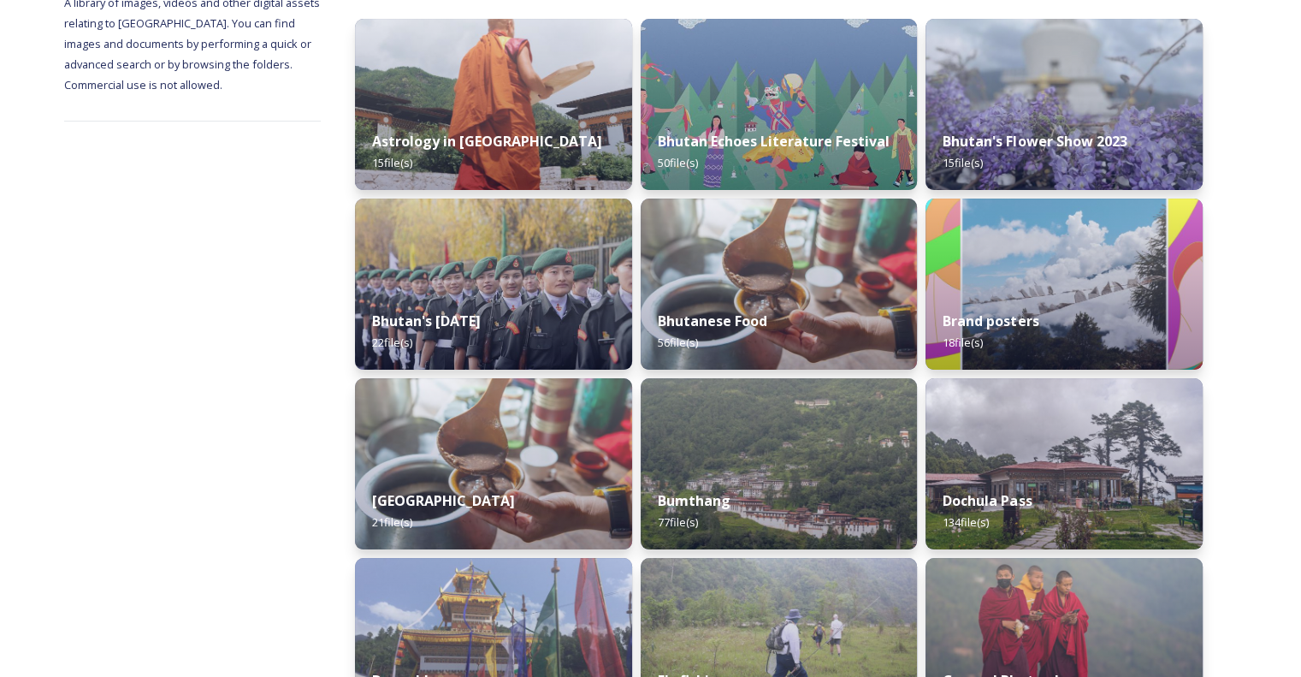
scroll to position [359, 0]
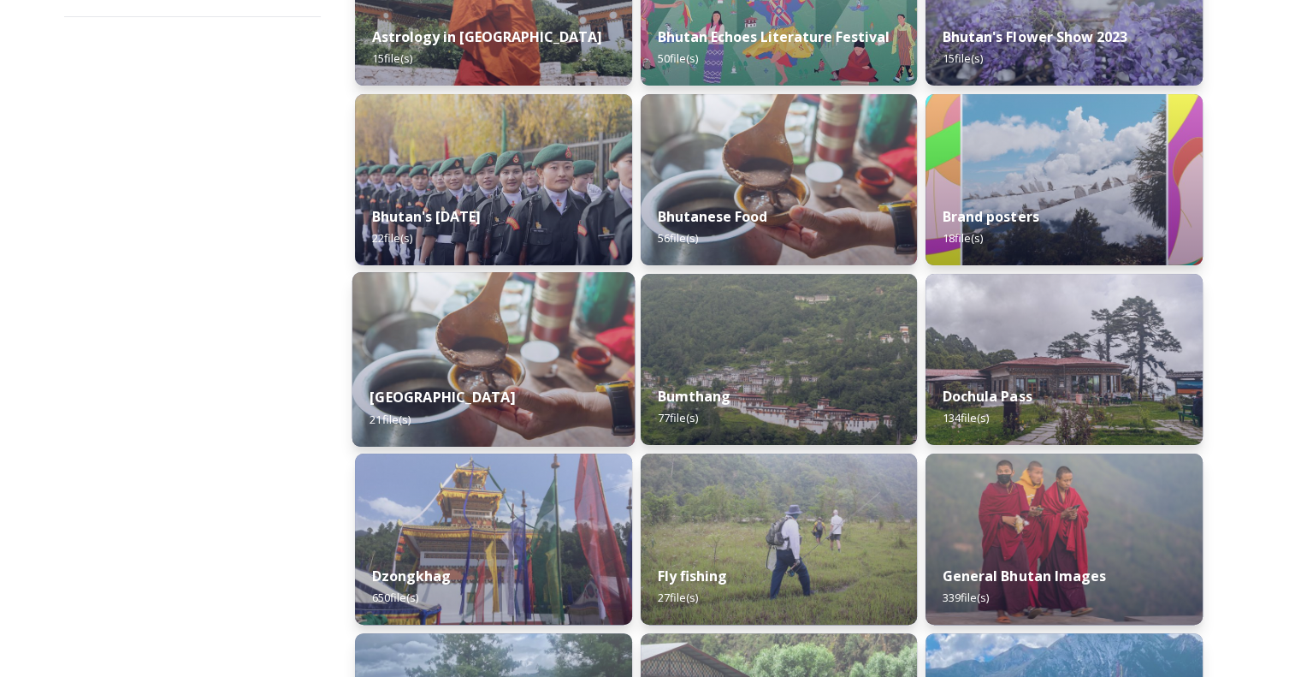
click at [533, 300] on img at bounding box center [493, 359] width 282 height 175
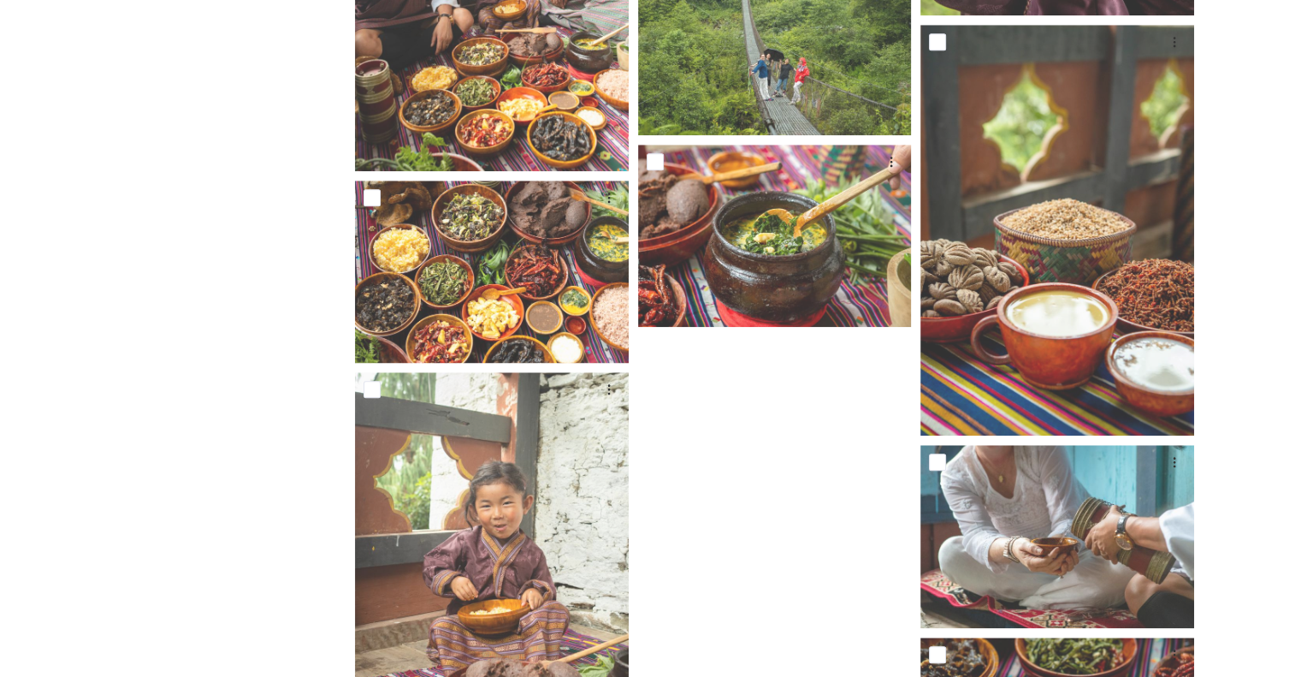
scroll to position [1559, 0]
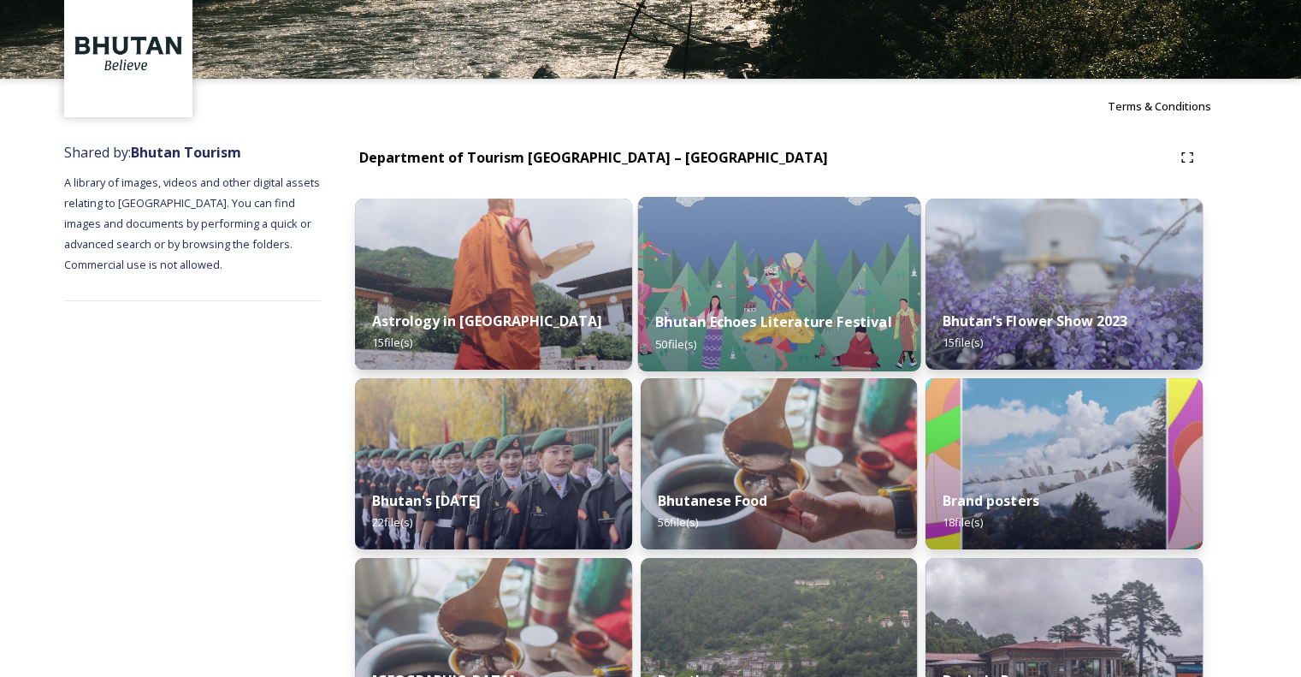
scroll to position [78, 0]
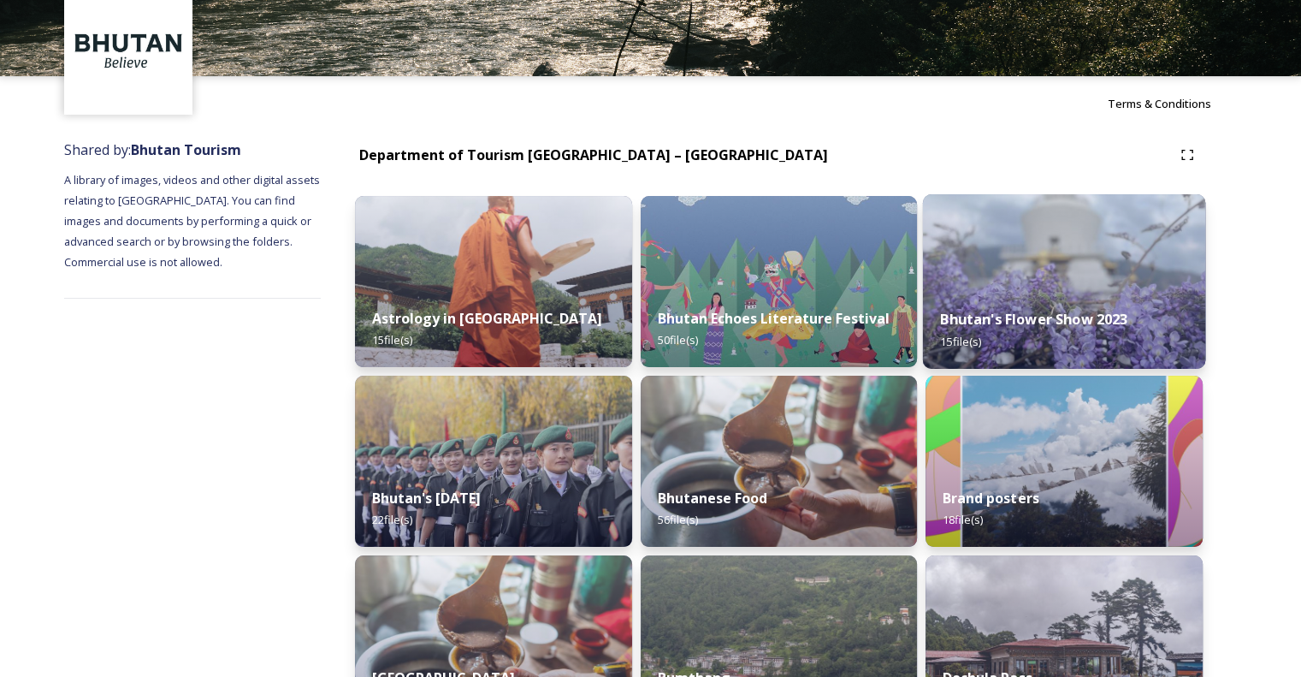
click at [1056, 290] on img at bounding box center [1064, 281] width 282 height 175
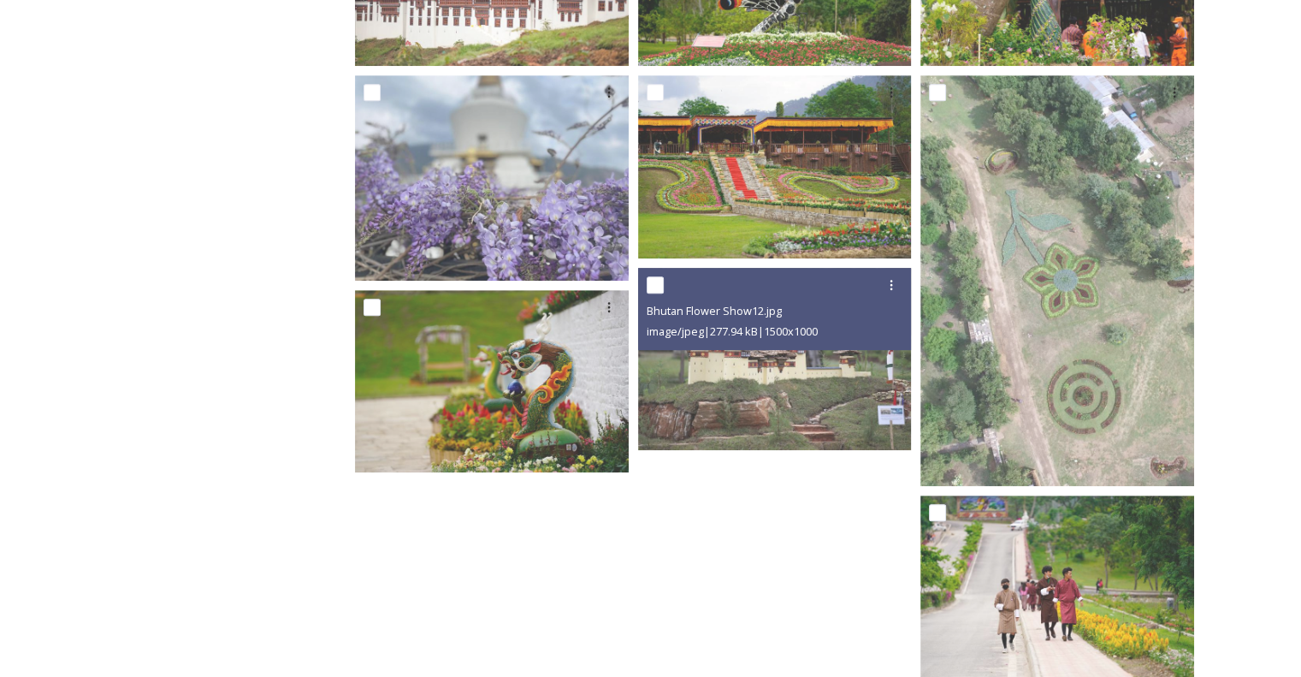
scroll to position [863, 0]
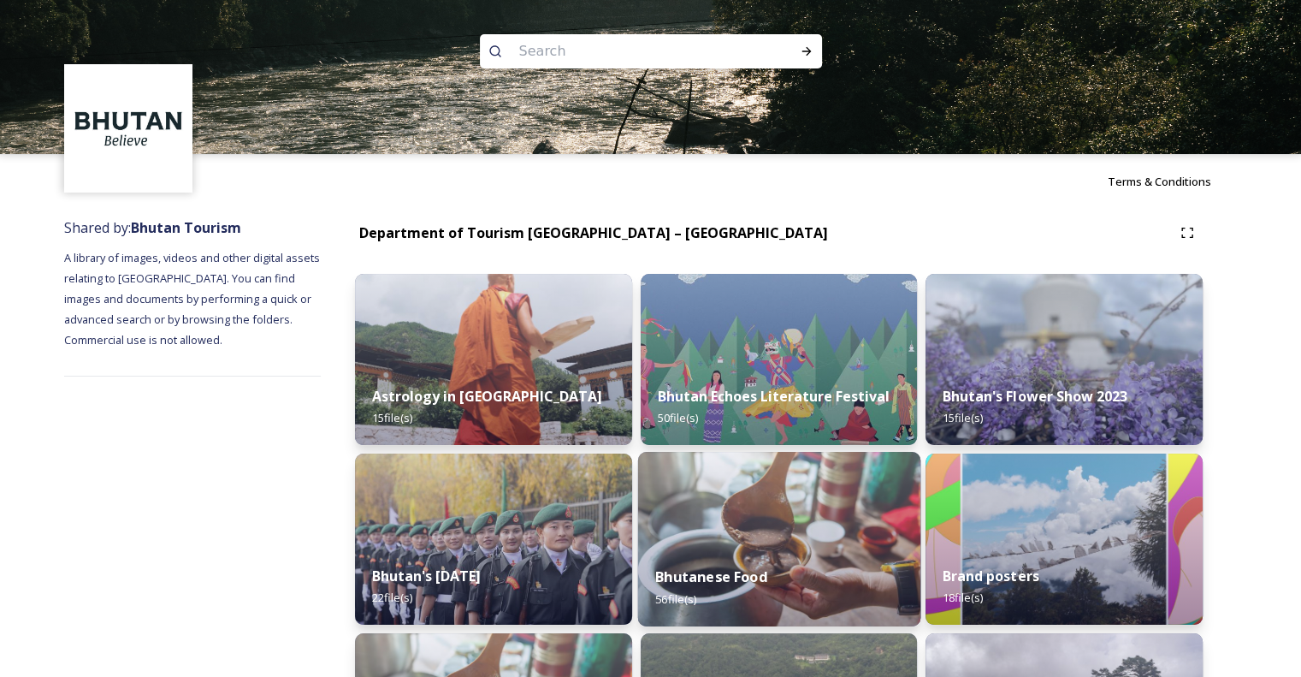
scroll to position [297, 0]
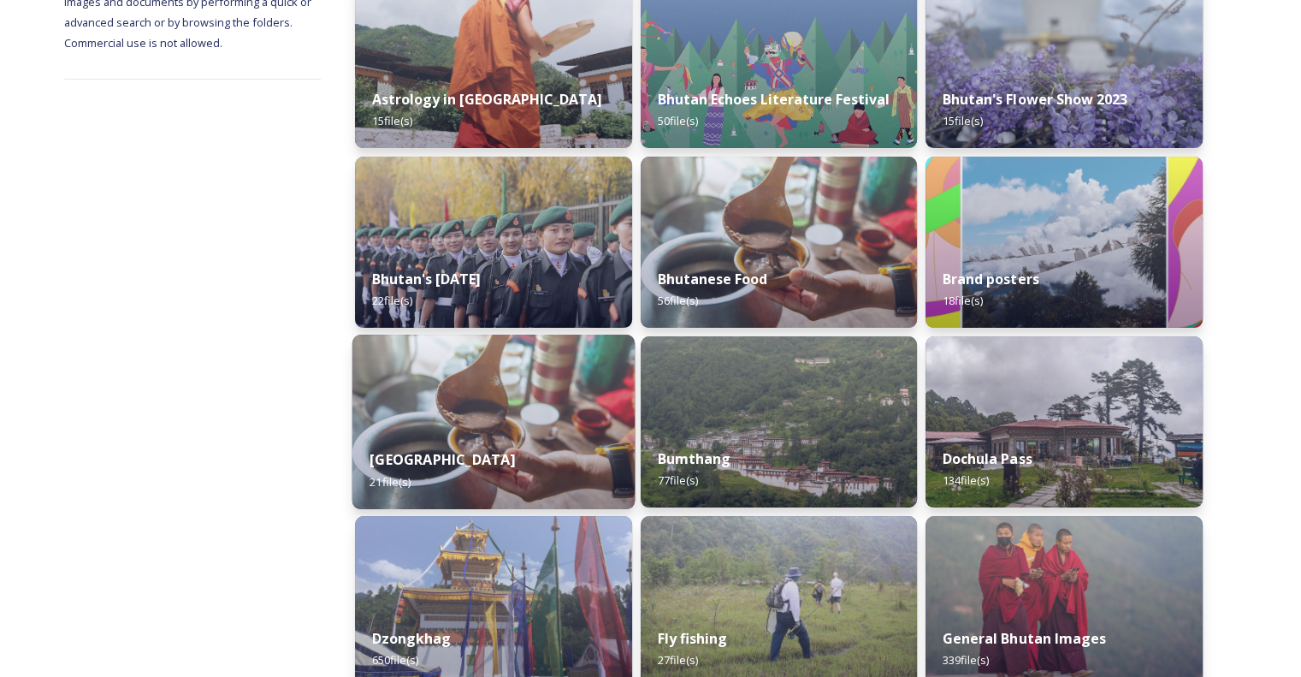
click at [553, 431] on div "Bumdeling Wildlife Sanctuary 21 file(s)" at bounding box center [493, 470] width 282 height 78
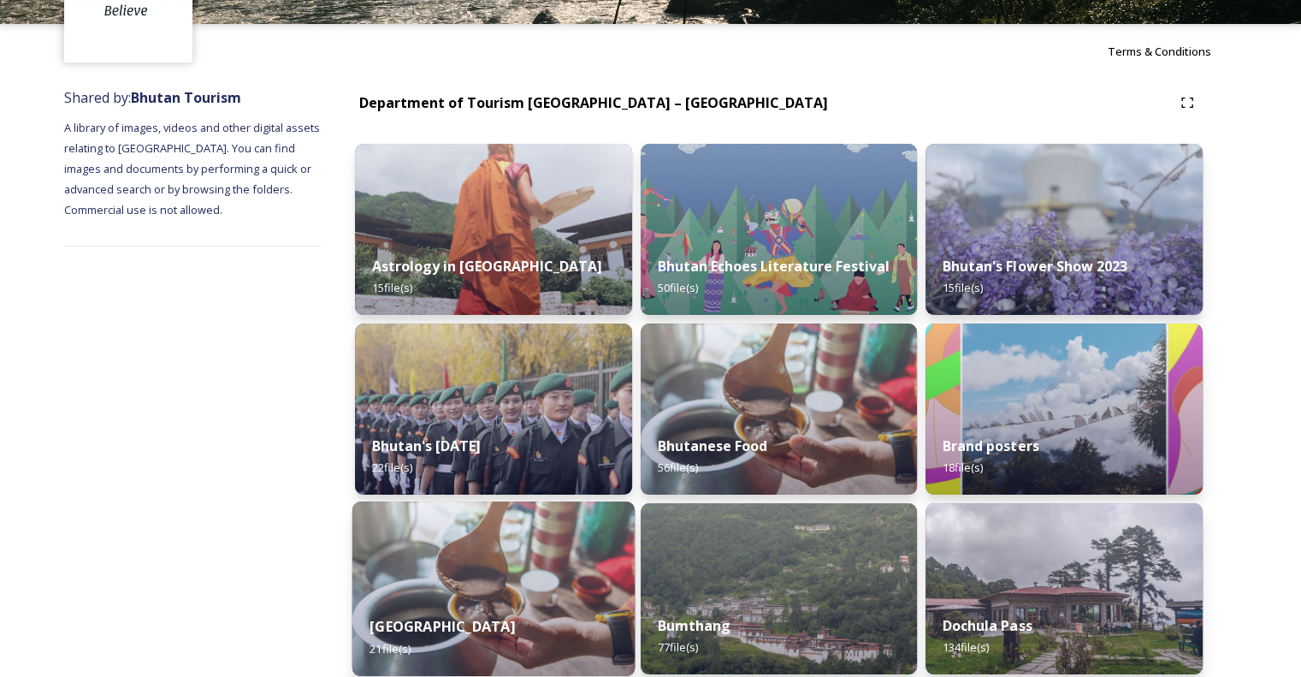
scroll to position [397, 0]
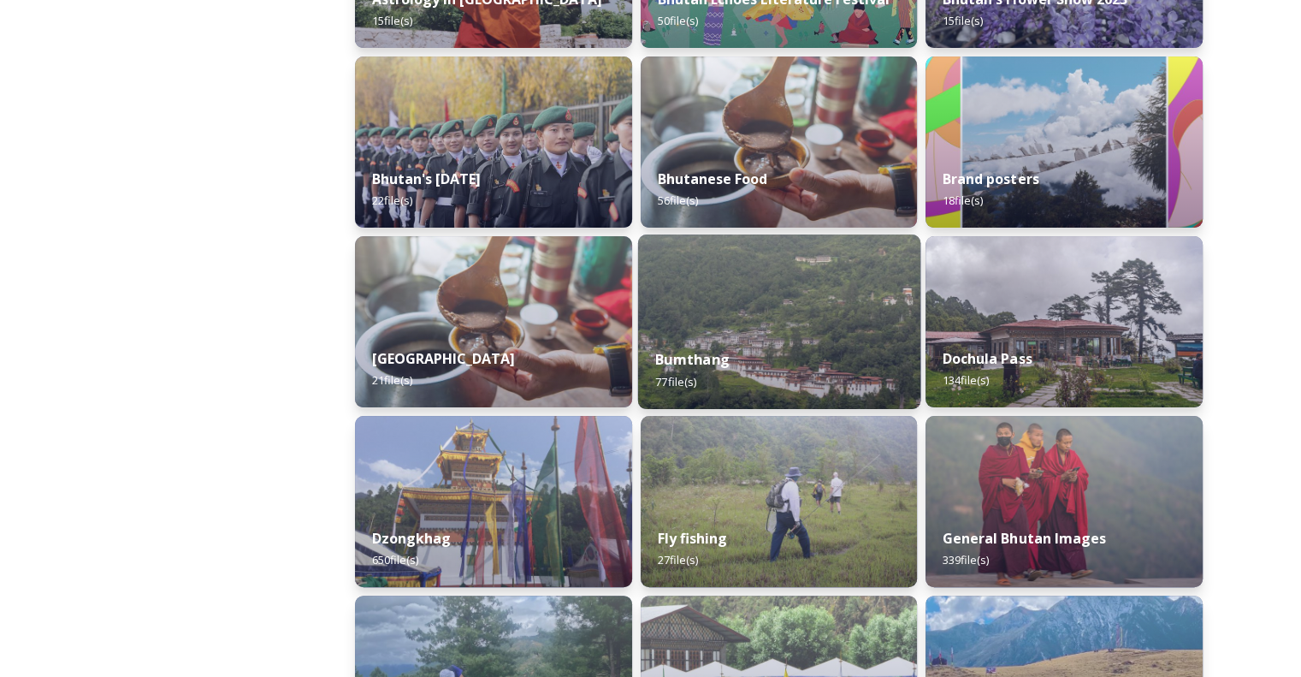
click at [737, 345] on div "Bumthang 77 file(s)" at bounding box center [778, 370] width 282 height 78
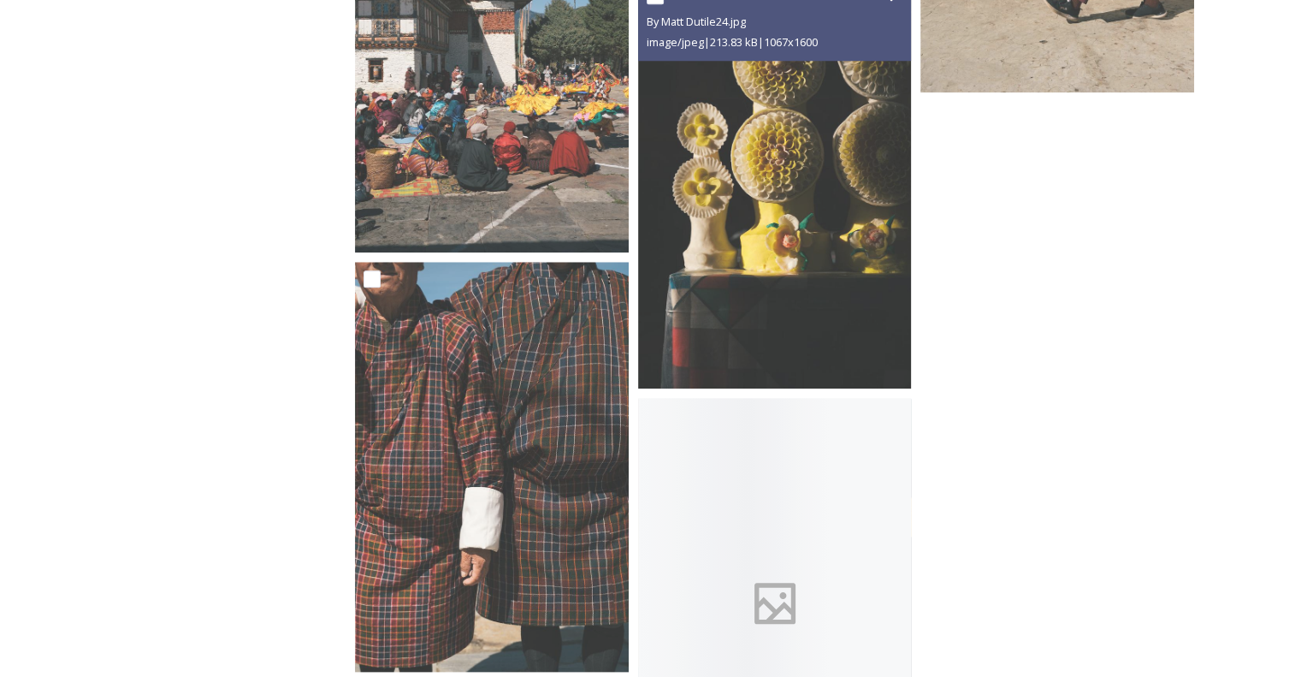
scroll to position [8314, 0]
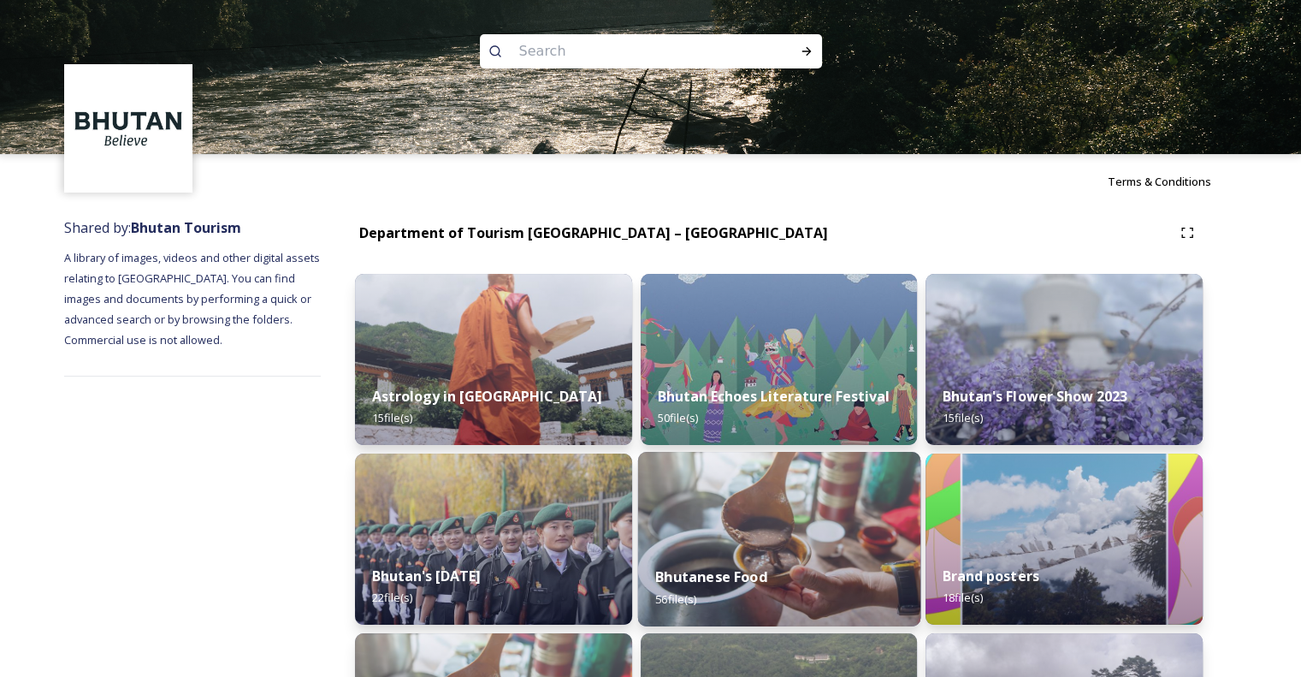
scroll to position [305, 0]
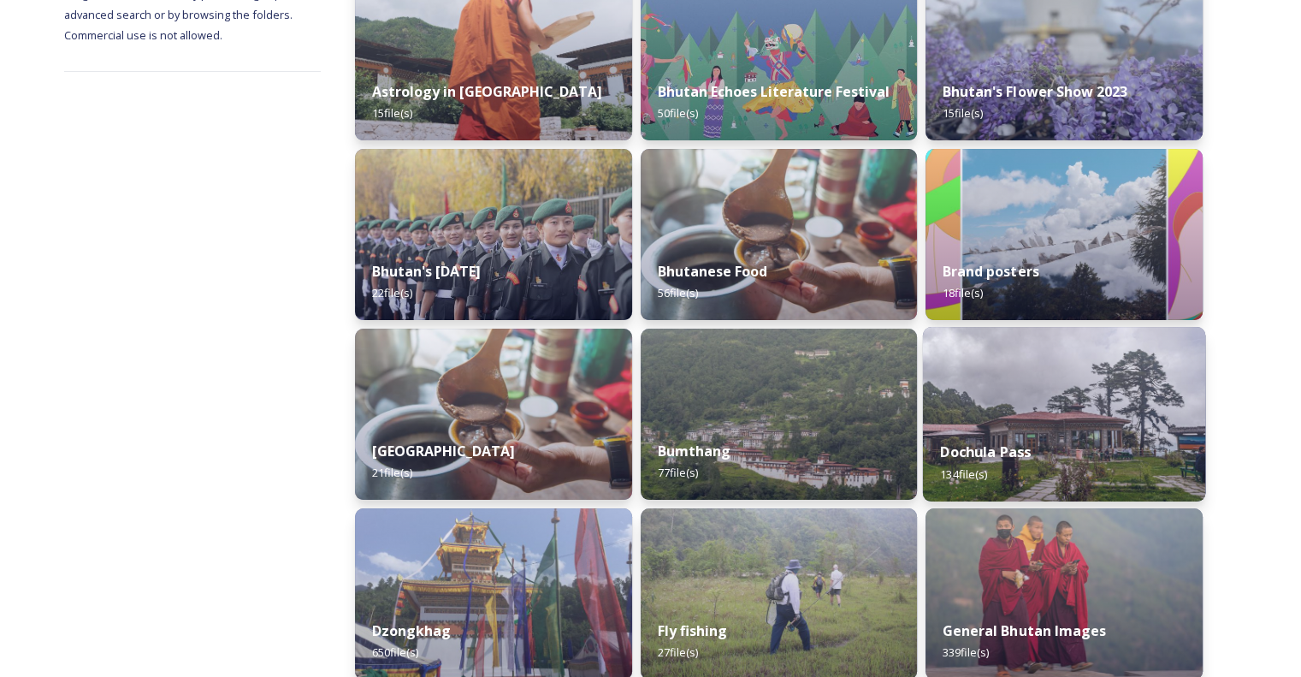
click at [1061, 433] on div "Dochula Pass 134 file(s)" at bounding box center [1064, 462] width 282 height 78
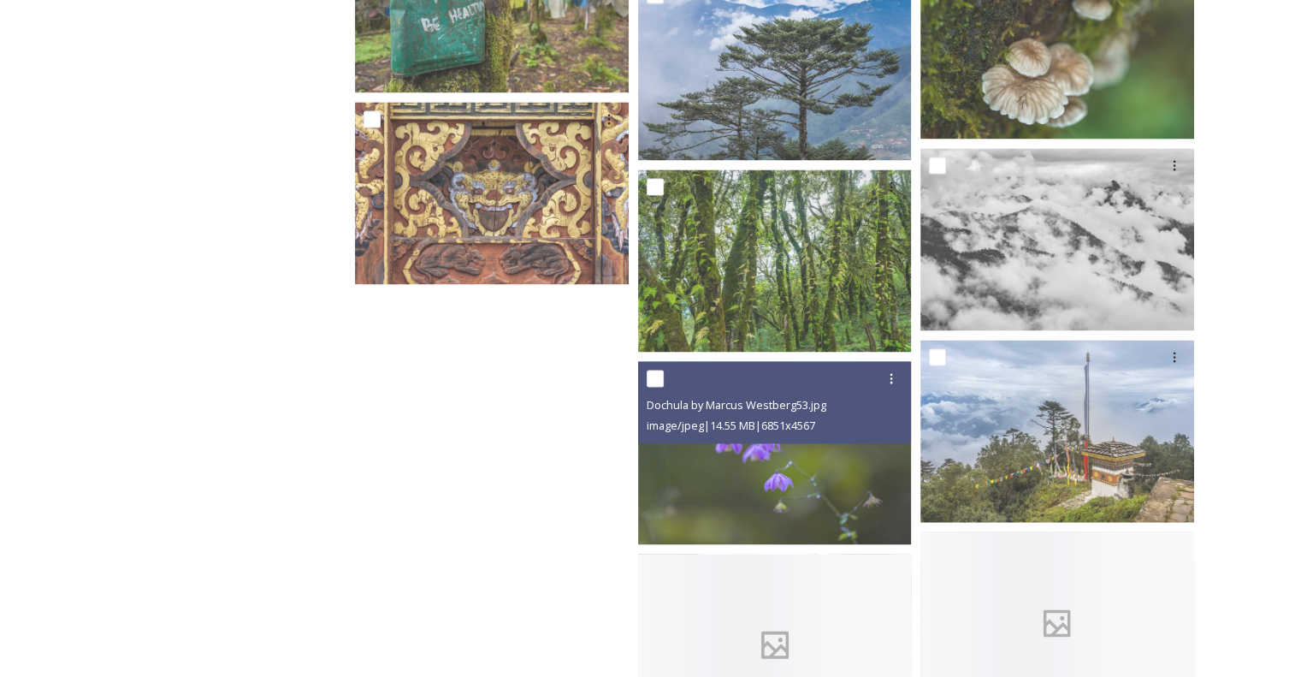
scroll to position [9452, 0]
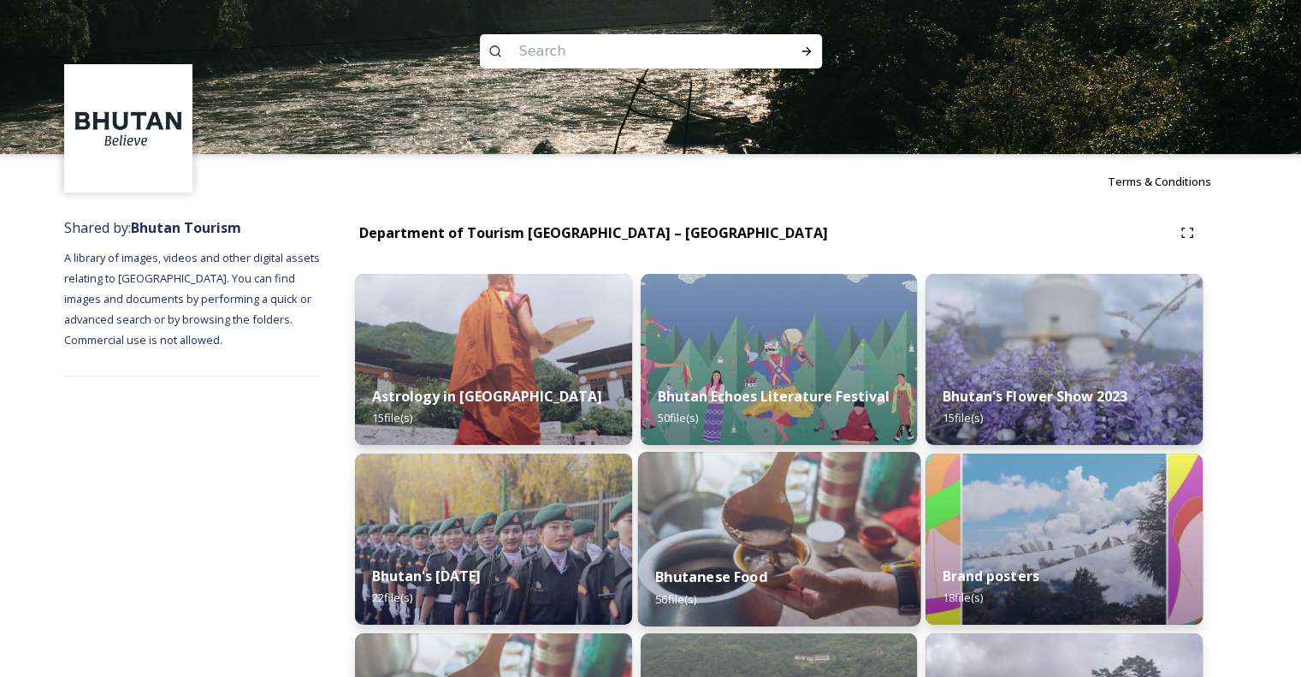
scroll to position [371, 0]
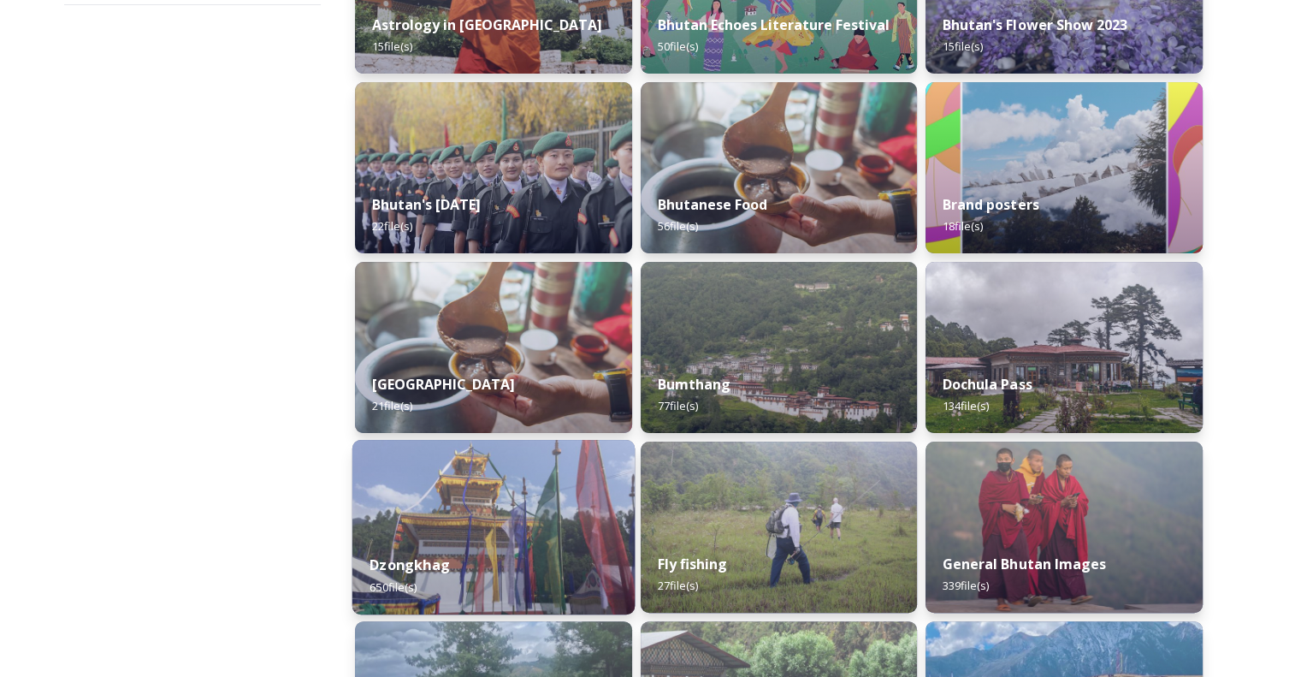
click at [456, 552] on div "Dzongkhag 650 file(s)" at bounding box center [493, 575] width 282 height 78
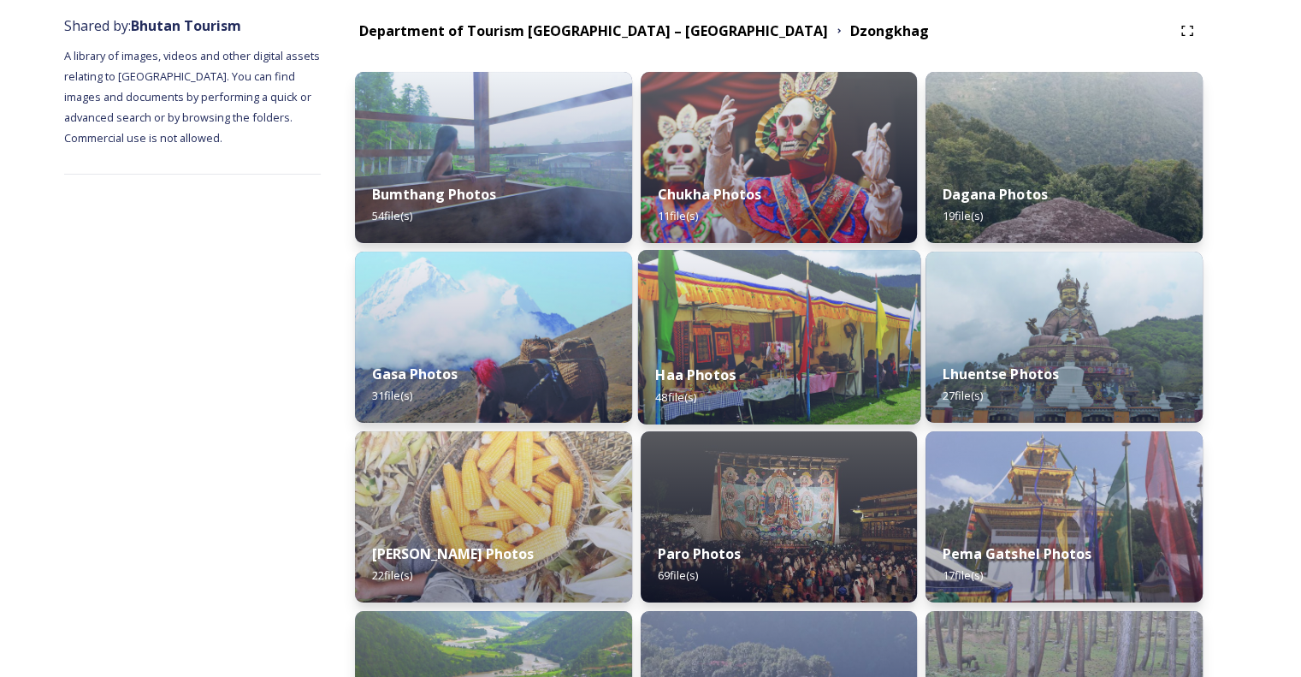
scroll to position [204, 0]
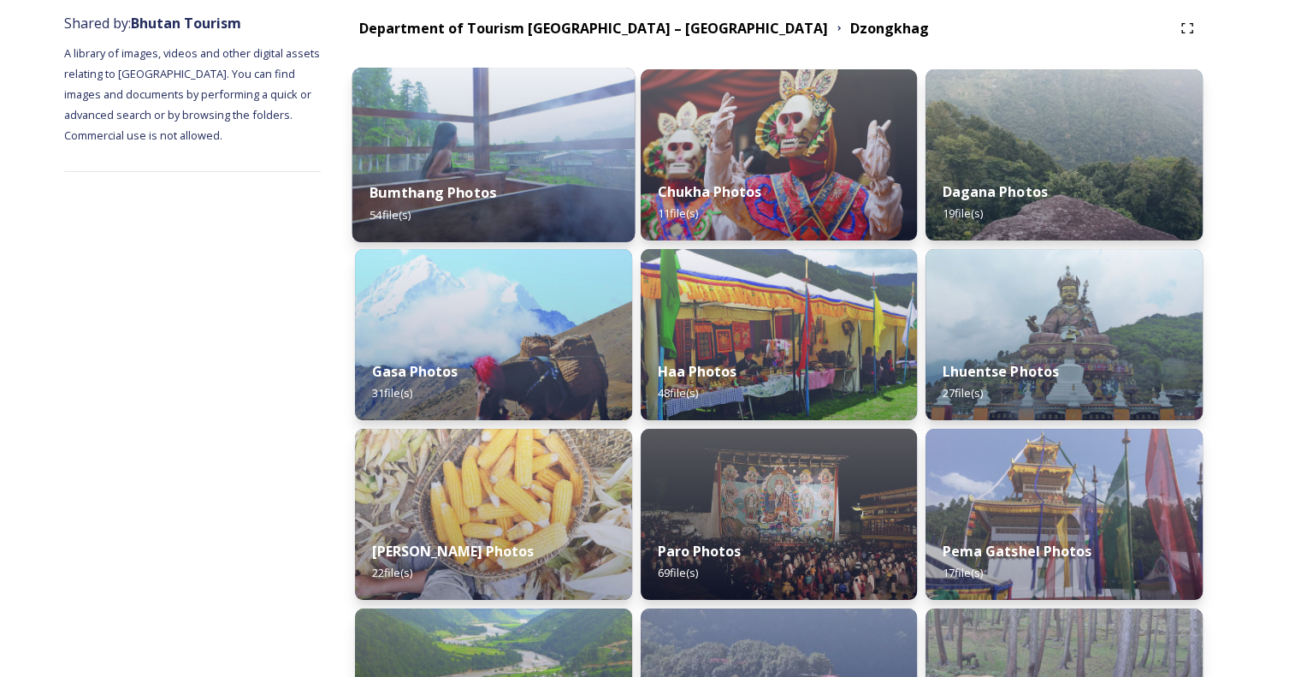
click at [533, 143] on img at bounding box center [493, 155] width 282 height 175
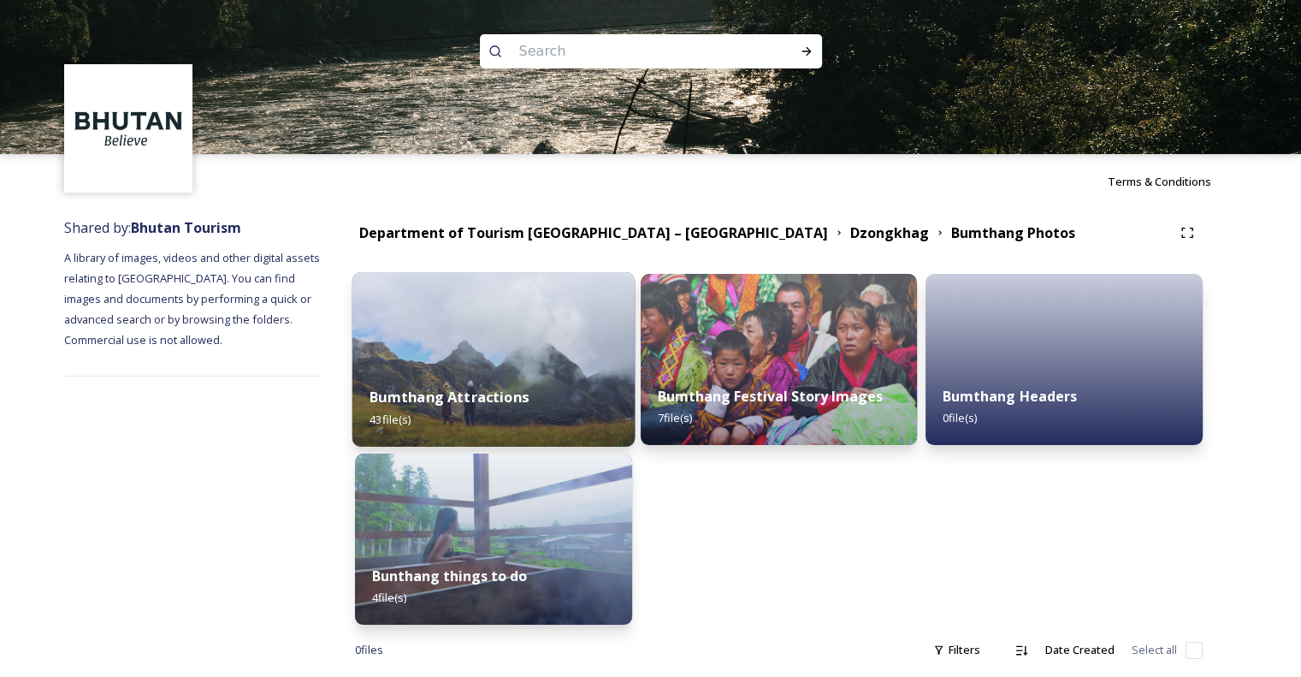
click at [542, 354] on img at bounding box center [493, 359] width 282 height 175
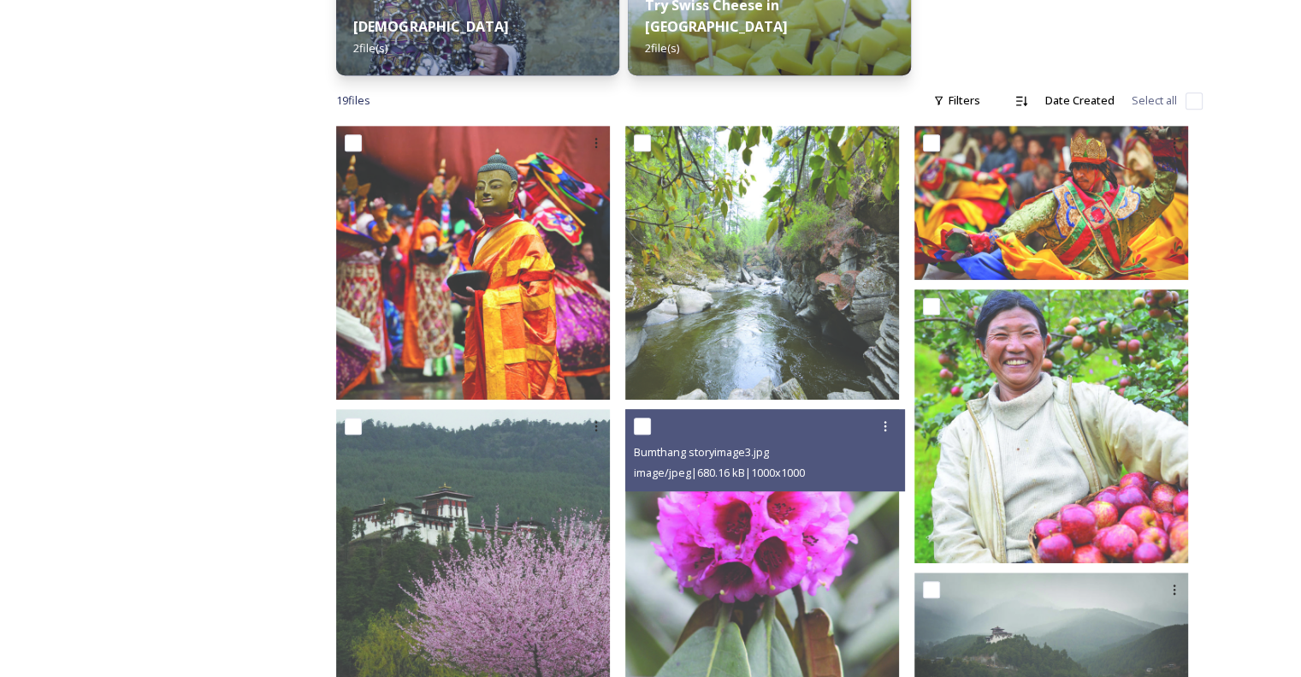
scroll to position [924, 0]
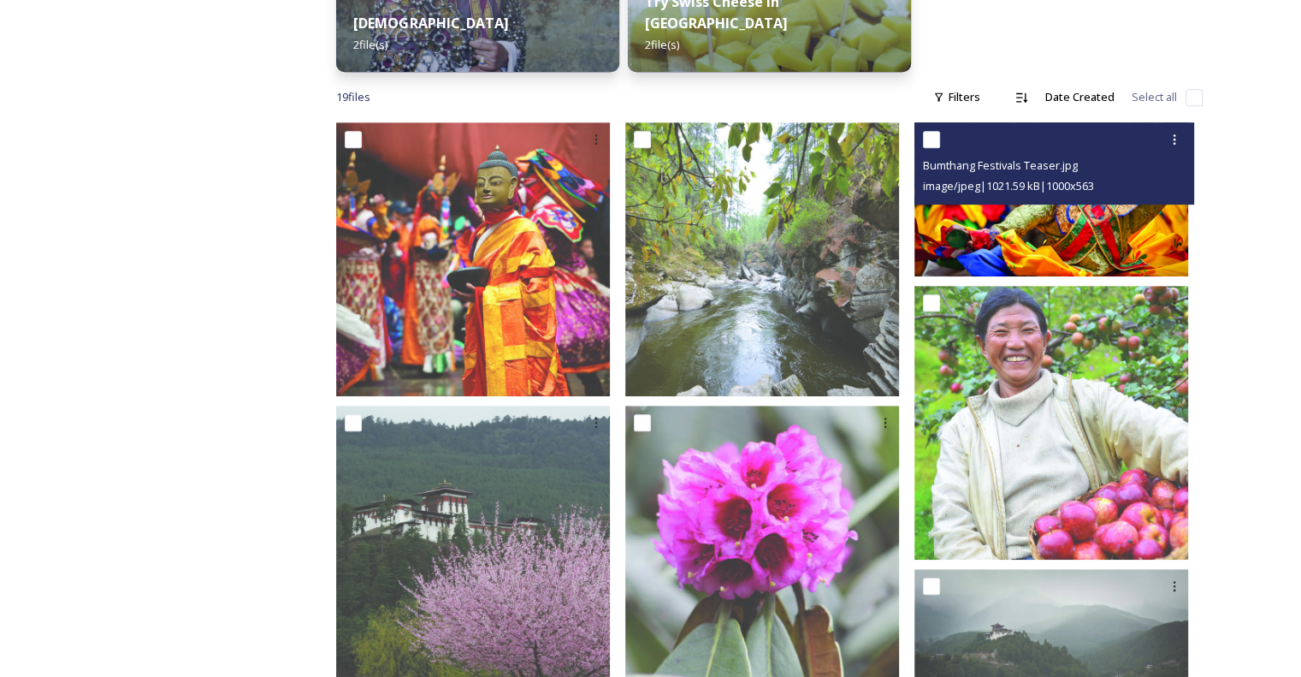
click at [1029, 198] on img at bounding box center [1052, 199] width 274 height 154
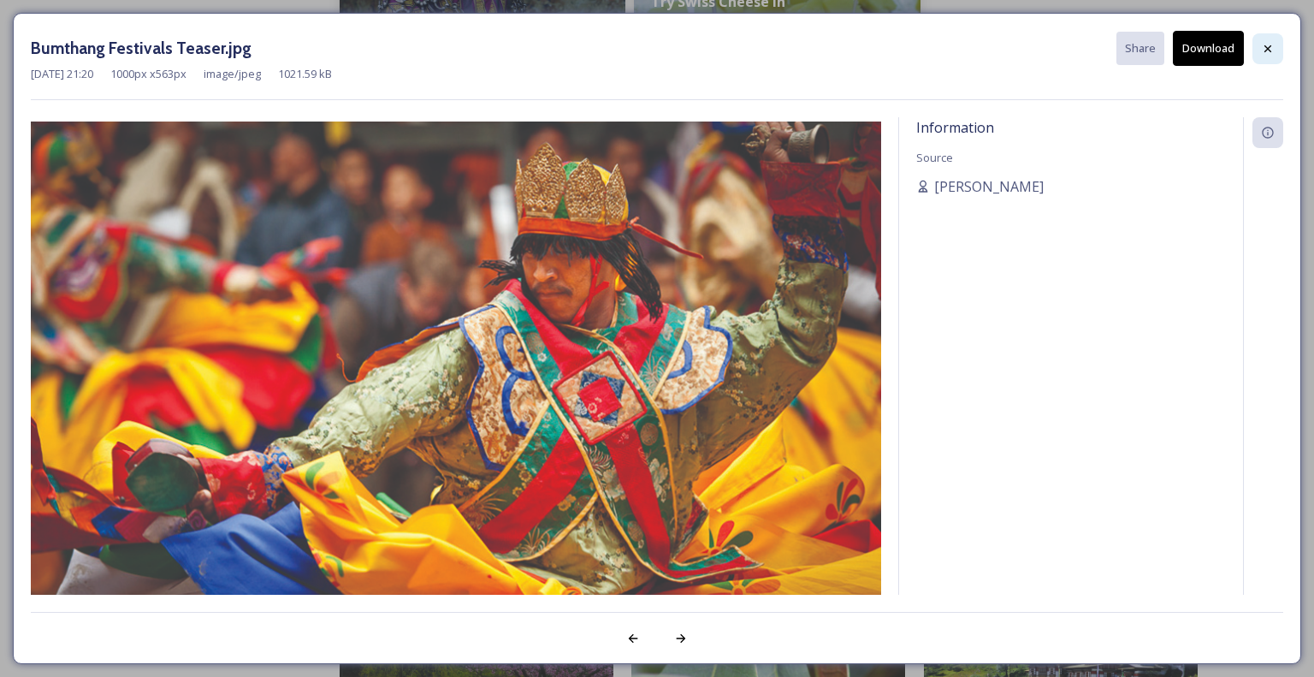
click at [1265, 51] on icon at bounding box center [1268, 49] width 14 height 14
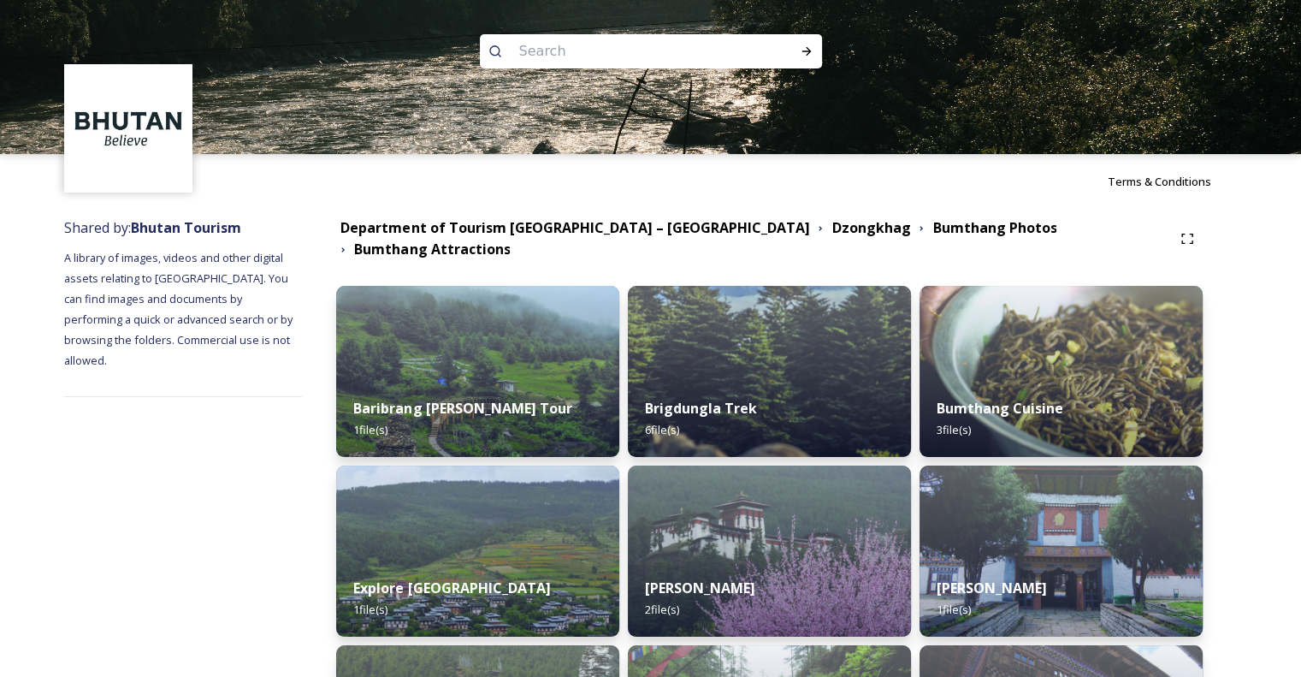
scroll to position [62, 0]
